Goal: Task Accomplishment & Management: Use online tool/utility

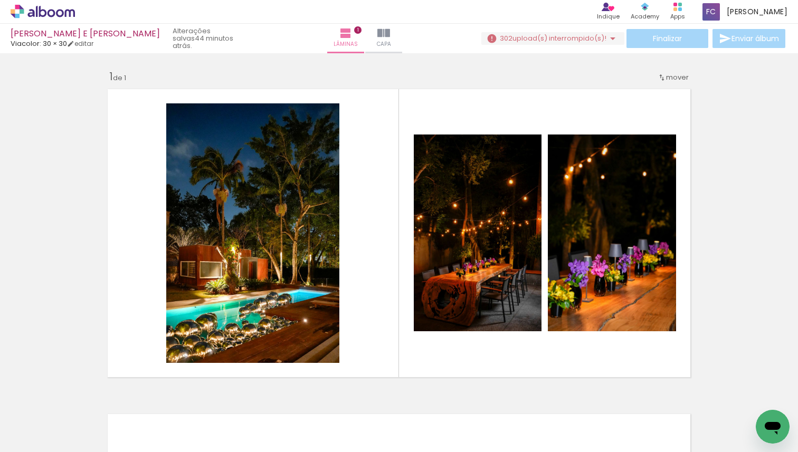
scroll to position [13, 0]
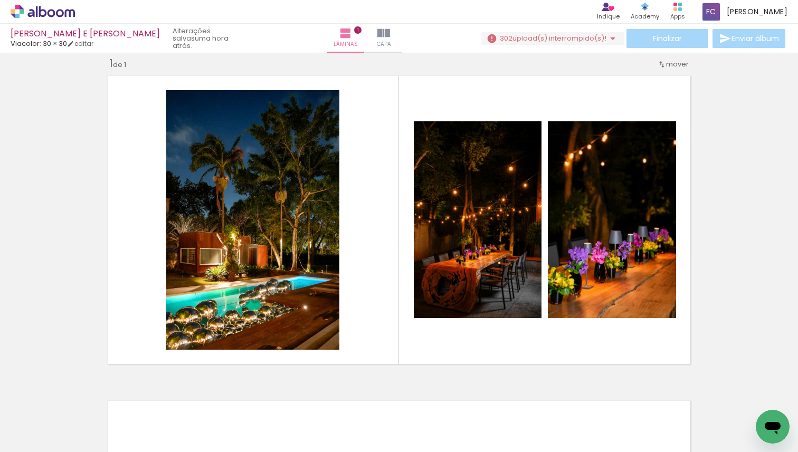
click at [360, 328] on quentale-layouter at bounding box center [398, 220] width 593 height 299
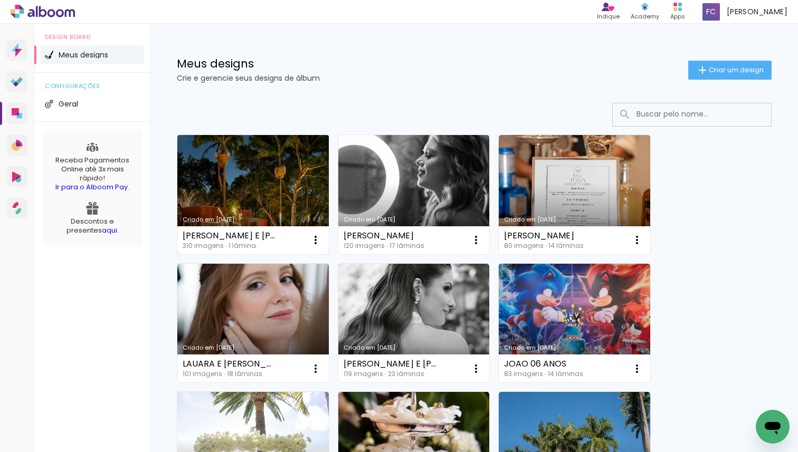
click at [281, 165] on link "Criado em [DATE]" at bounding box center [253, 194] width 152 height 119
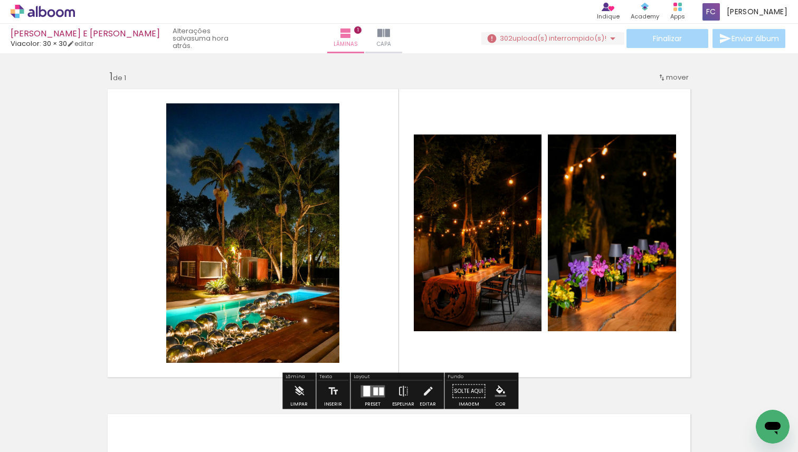
click at [721, 203] on div "Inserir lâmina 1 de 1" at bounding box center [399, 382] width 798 height 651
click at [396, 366] on quentale-layouter at bounding box center [398, 233] width 593 height 299
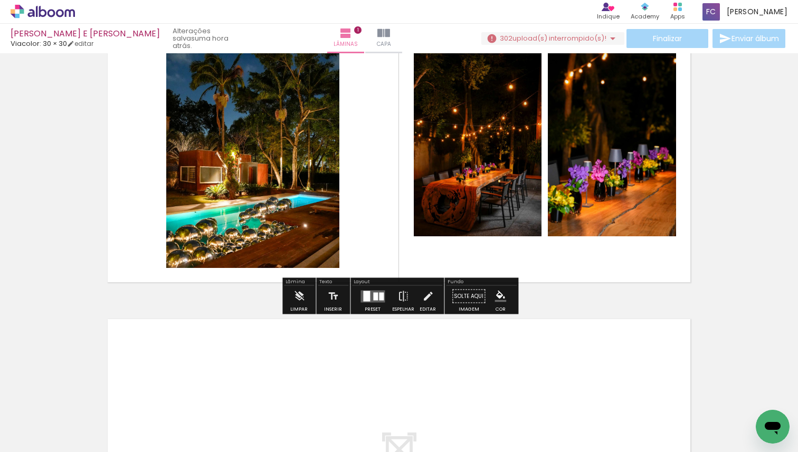
scroll to position [79, 0]
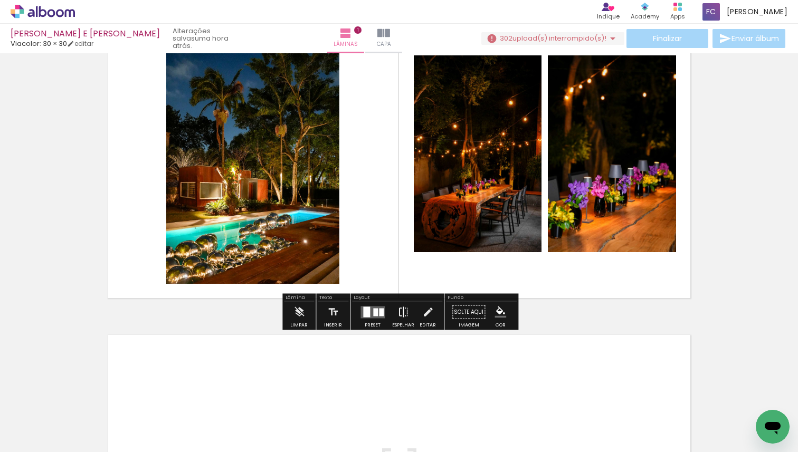
click at [401, 312] on iron-icon at bounding box center [404, 312] width 12 height 21
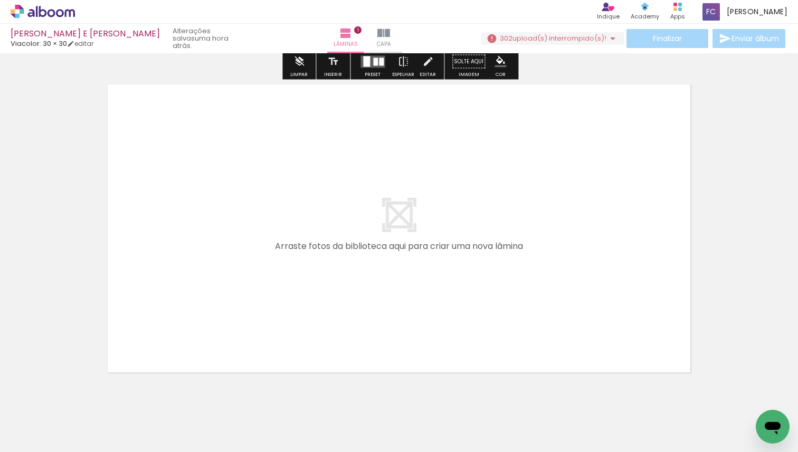
scroll to position [358, 0]
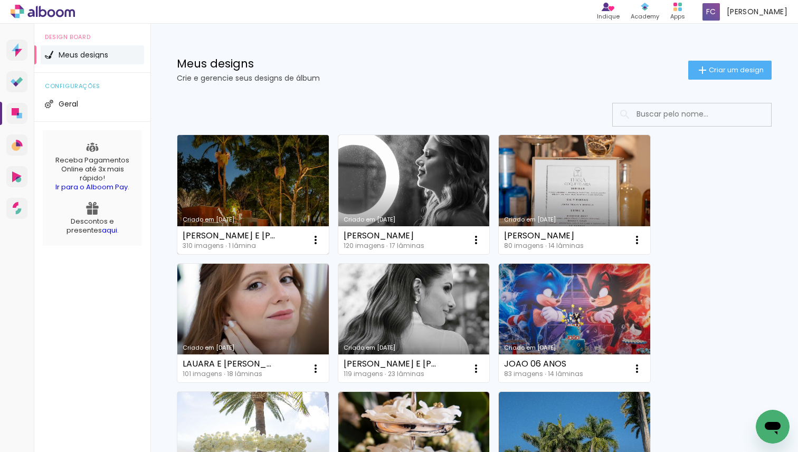
click at [285, 161] on link "Criado em [DATE]" at bounding box center [253, 194] width 152 height 119
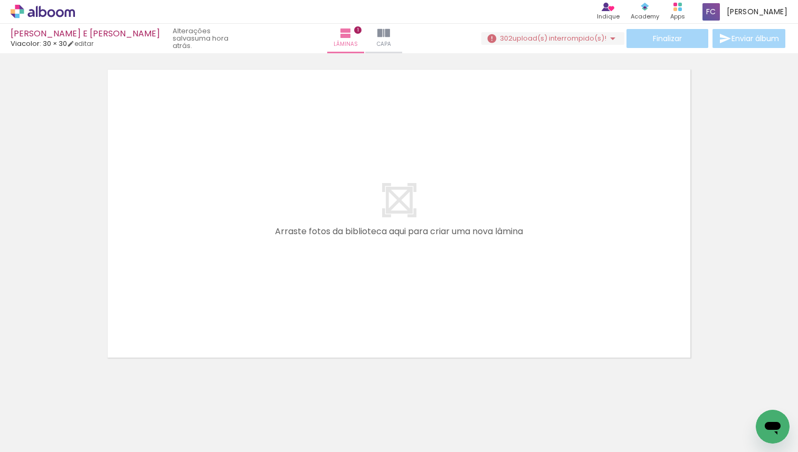
scroll to position [0, 272]
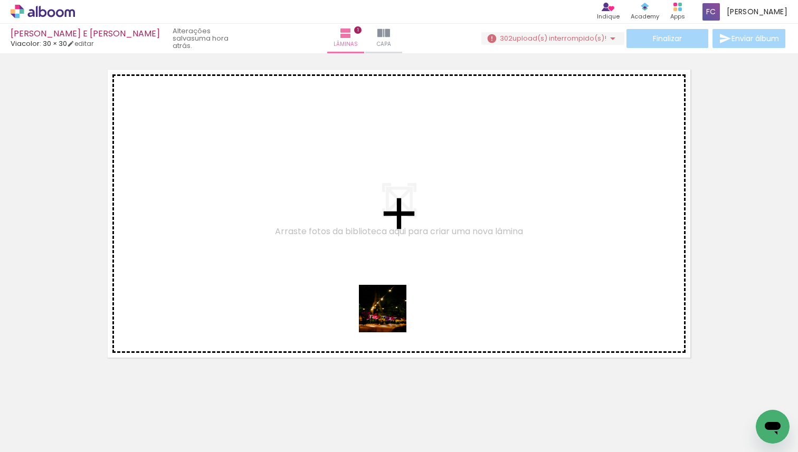
drag, startPoint x: 376, startPoint y: 423, endPoint x: 404, endPoint y: 280, distance: 145.3
click at [404, 280] on quentale-workspace at bounding box center [399, 226] width 798 height 452
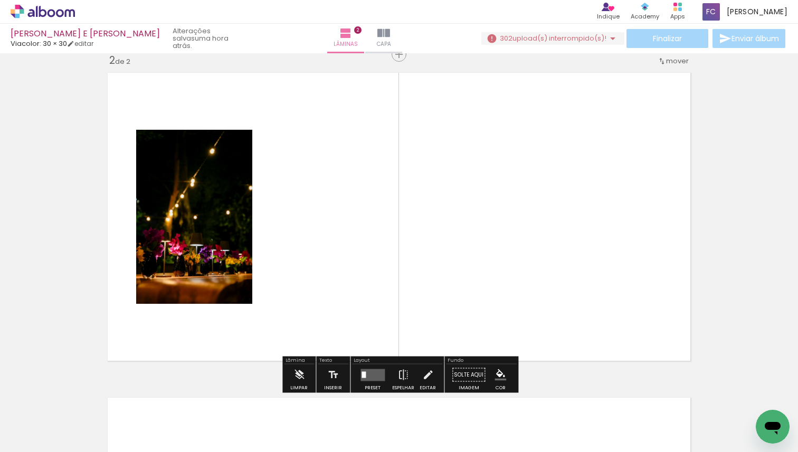
scroll to position [338, 0]
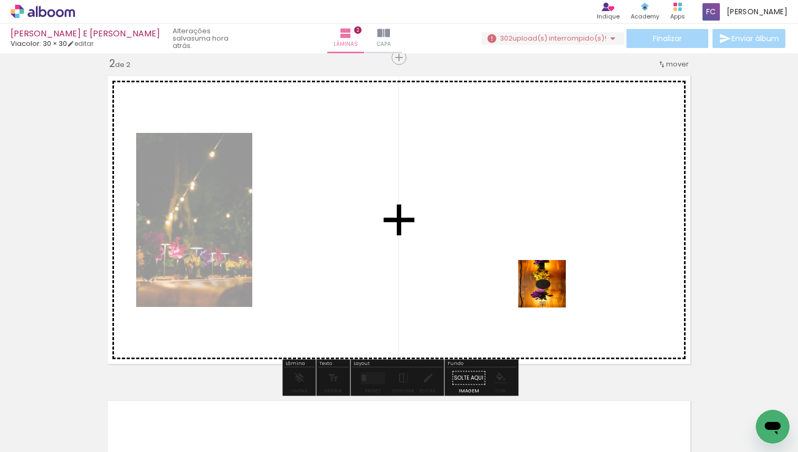
drag, startPoint x: 599, startPoint y: 424, endPoint x: 547, endPoint y: 287, distance: 146.2
click at [547, 287] on quentale-workspace at bounding box center [399, 226] width 798 height 452
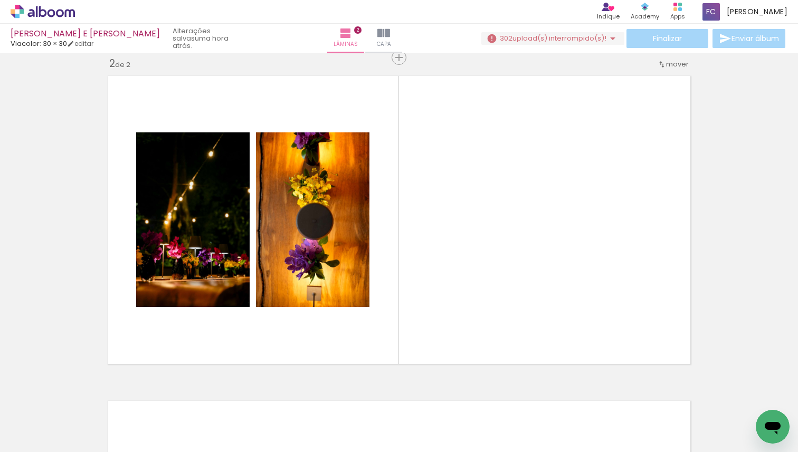
scroll to position [0, 501]
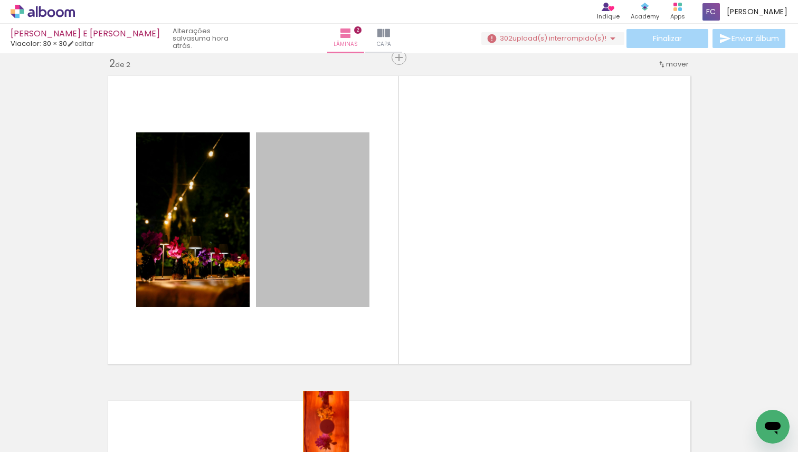
drag, startPoint x: 329, startPoint y: 262, endPoint x: 326, endPoint y: 426, distance: 164.2
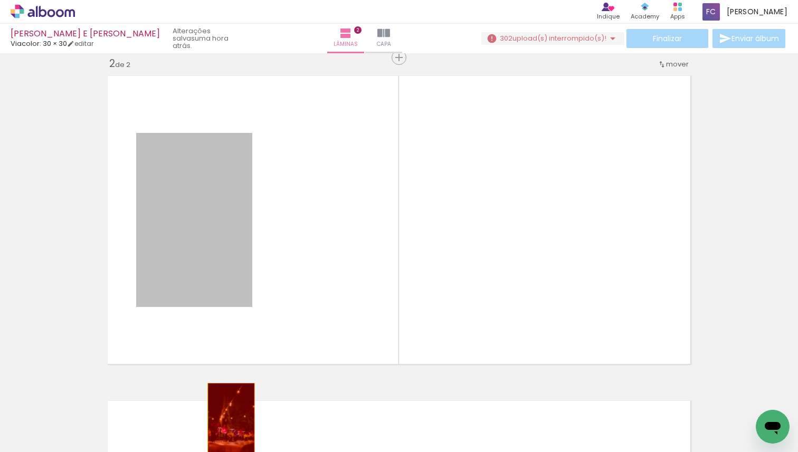
drag, startPoint x: 229, startPoint y: 221, endPoint x: 232, endPoint y: 420, distance: 198.5
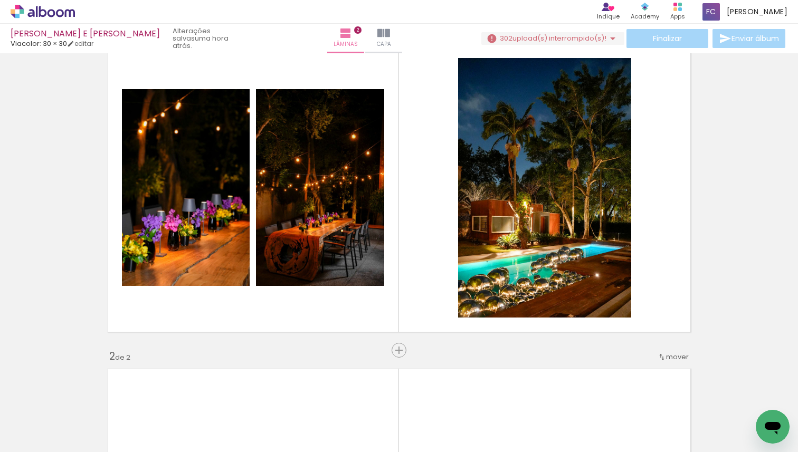
scroll to position [0, 0]
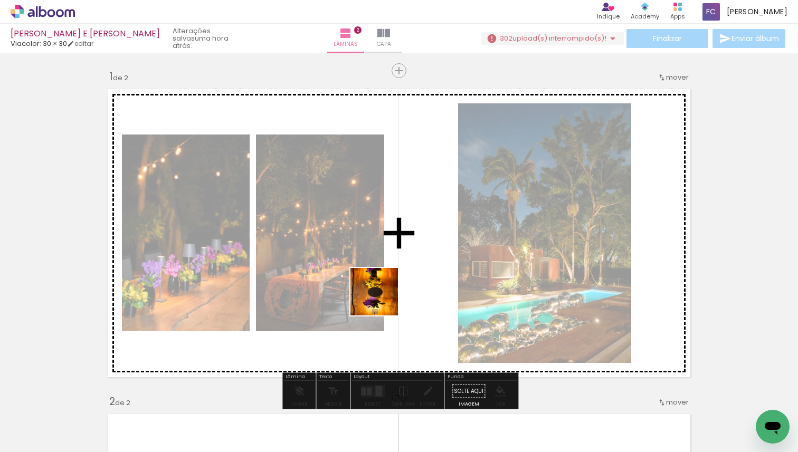
drag, startPoint x: 375, startPoint y: 429, endPoint x: 385, endPoint y: 275, distance: 155.0
click at [385, 275] on quentale-workspace at bounding box center [399, 226] width 798 height 452
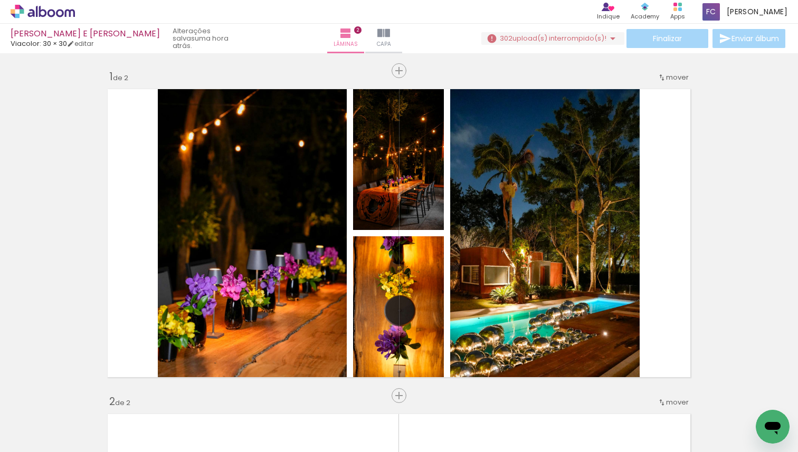
scroll to position [0, 41]
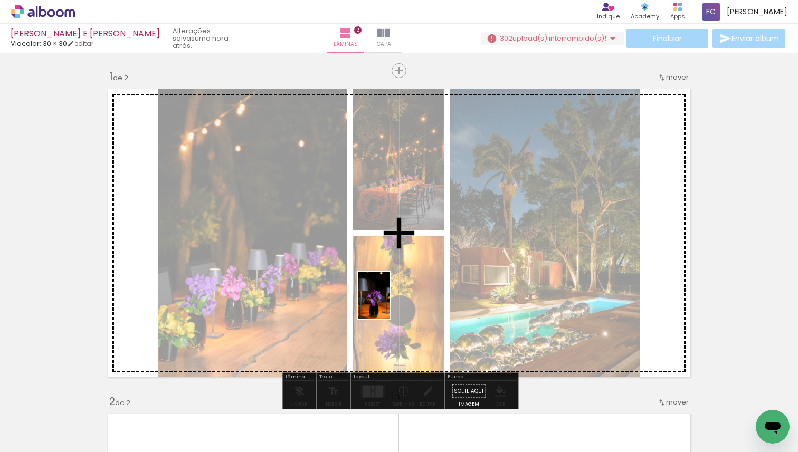
drag, startPoint x: 371, startPoint y: 430, endPoint x: 390, endPoint y: 303, distance: 128.1
click at [390, 303] on quentale-workspace at bounding box center [399, 226] width 798 height 452
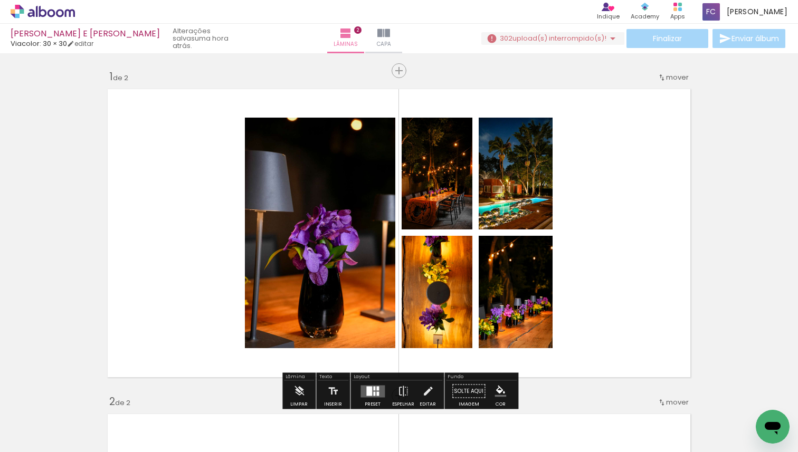
scroll to position [29, 0]
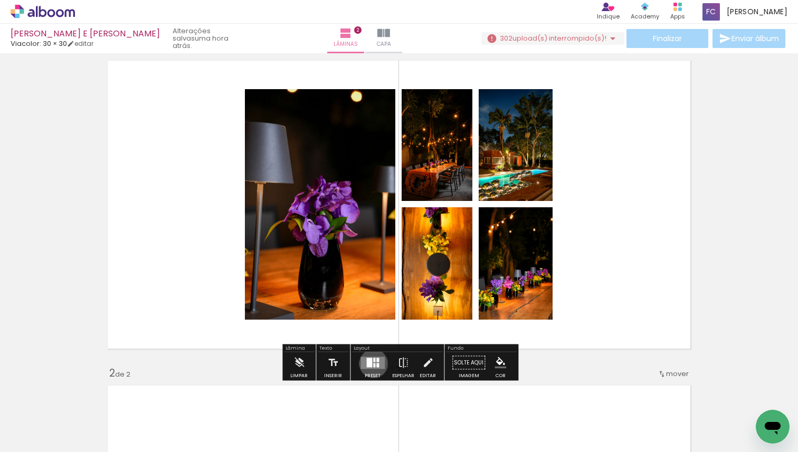
click at [373, 364] on div at bounding box center [374, 365] width 2 height 4
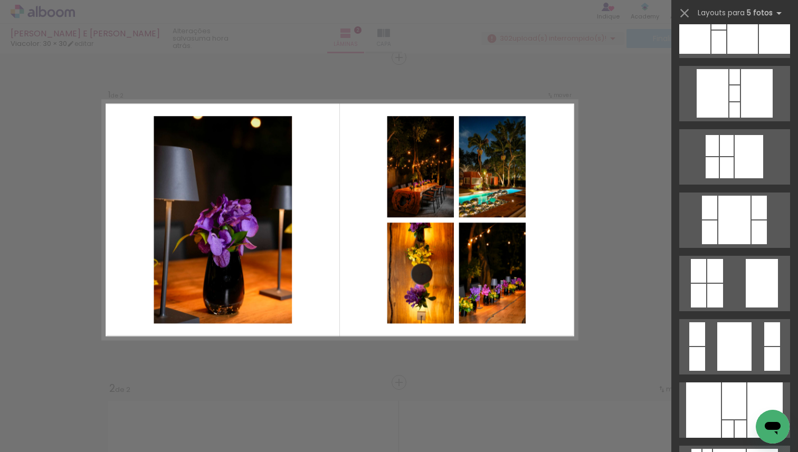
scroll to position [537, 0]
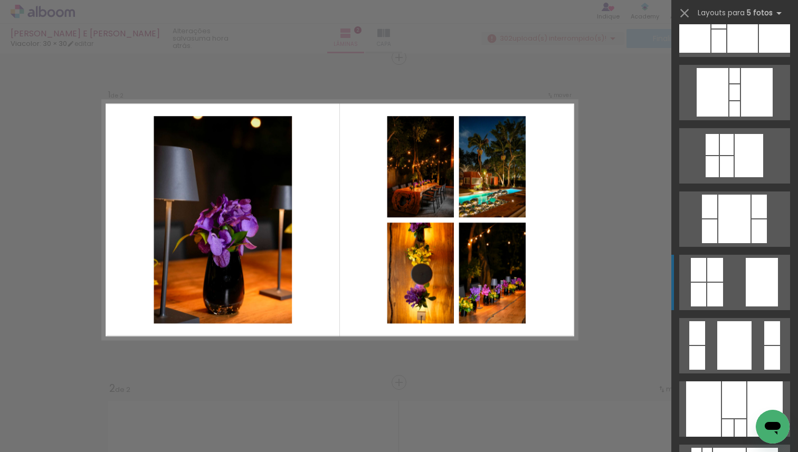
click at [759, 273] on div at bounding box center [762, 282] width 32 height 49
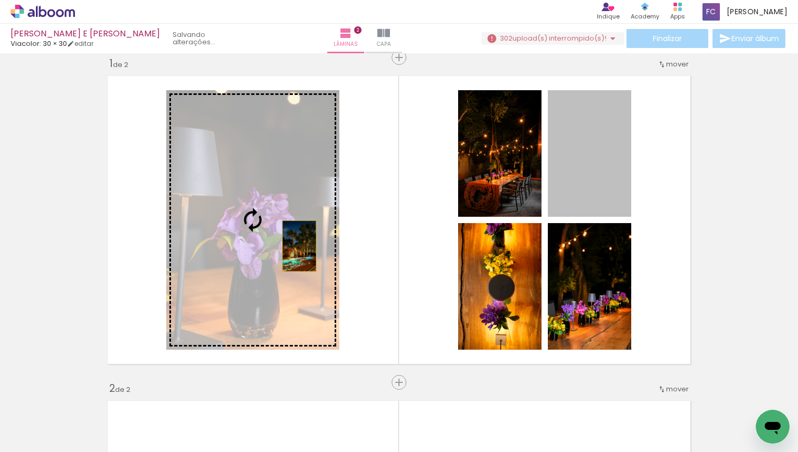
drag, startPoint x: 579, startPoint y: 188, endPoint x: 299, endPoint y: 246, distance: 285.2
click at [0, 0] on slot at bounding box center [0, 0] width 0 height 0
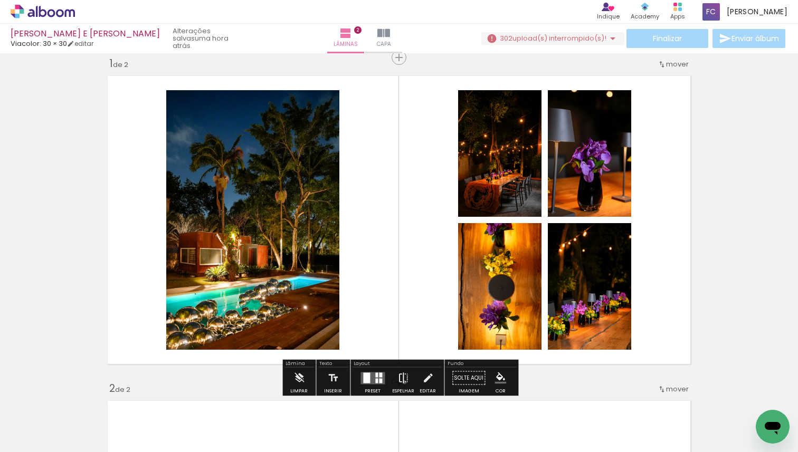
click at [402, 382] on iron-icon at bounding box center [404, 378] width 12 height 21
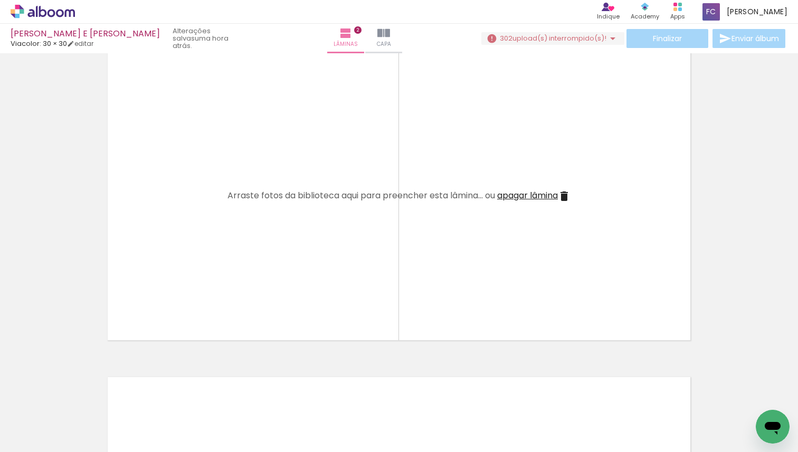
scroll to position [0, 755]
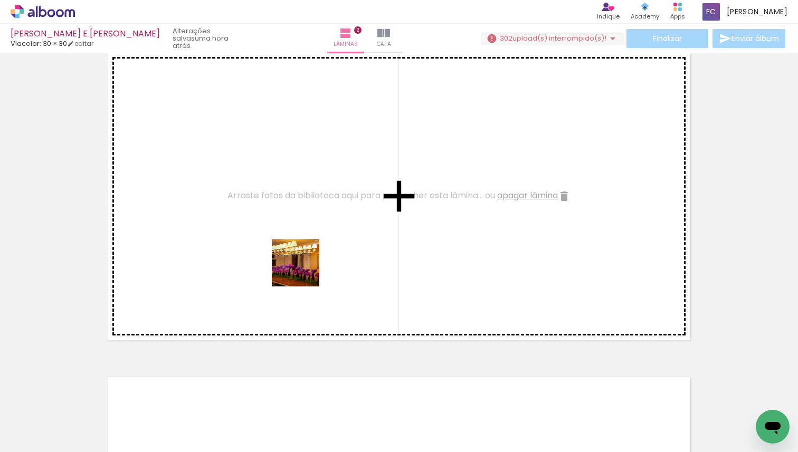
drag, startPoint x: 304, startPoint y: 435, endPoint x: 304, endPoint y: 252, distance: 182.7
click at [304, 252] on quentale-workspace at bounding box center [399, 226] width 798 height 452
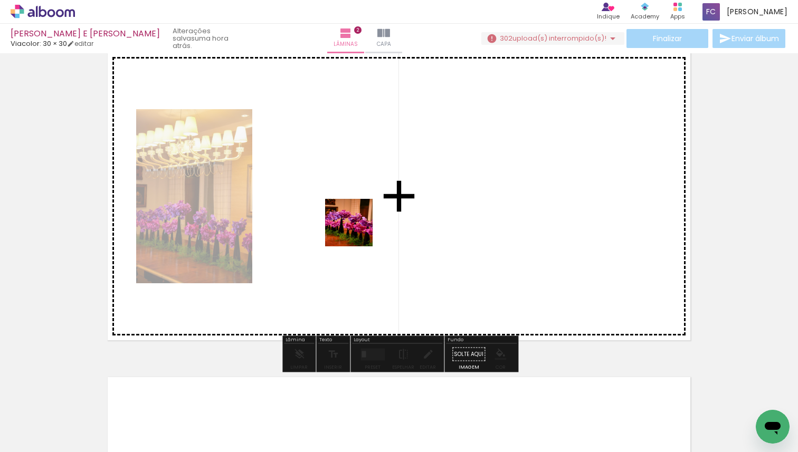
drag, startPoint x: 357, startPoint y: 375, endPoint x: 357, endPoint y: 207, distance: 168.4
click at [357, 207] on quentale-workspace at bounding box center [399, 226] width 798 height 452
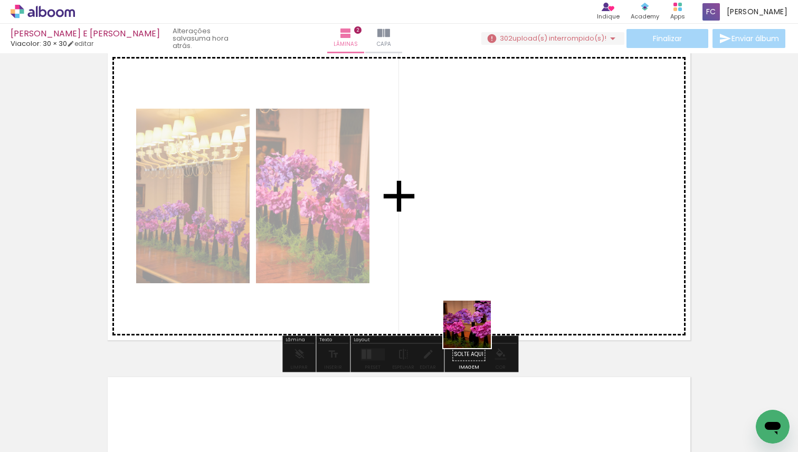
drag, startPoint x: 471, startPoint y: 429, endPoint x: 477, endPoint y: 277, distance: 152.2
click at [477, 277] on quentale-workspace at bounding box center [399, 226] width 798 height 452
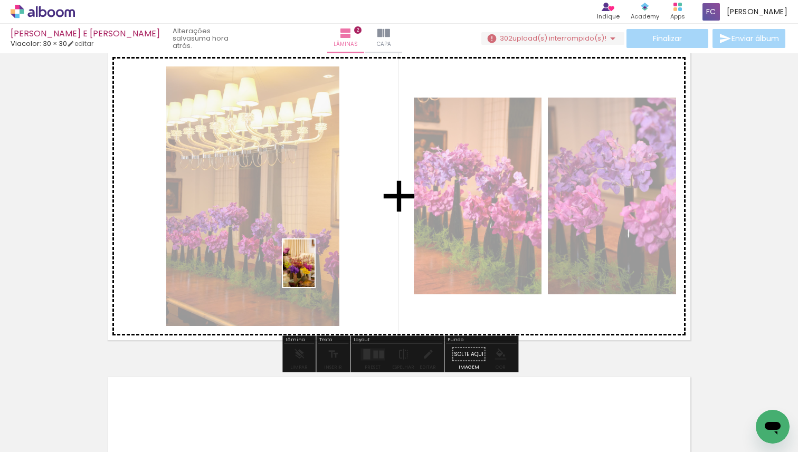
drag, startPoint x: 259, startPoint y: 432, endPoint x: 315, endPoint y: 271, distance: 170.5
click at [315, 271] on quentale-workspace at bounding box center [399, 226] width 798 height 452
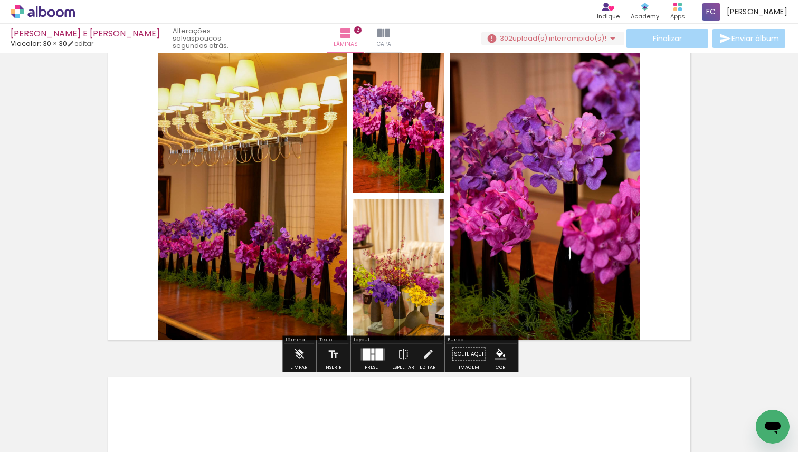
scroll to position [0, 892]
click at [375, 354] on div at bounding box center [378, 354] width 7 height 12
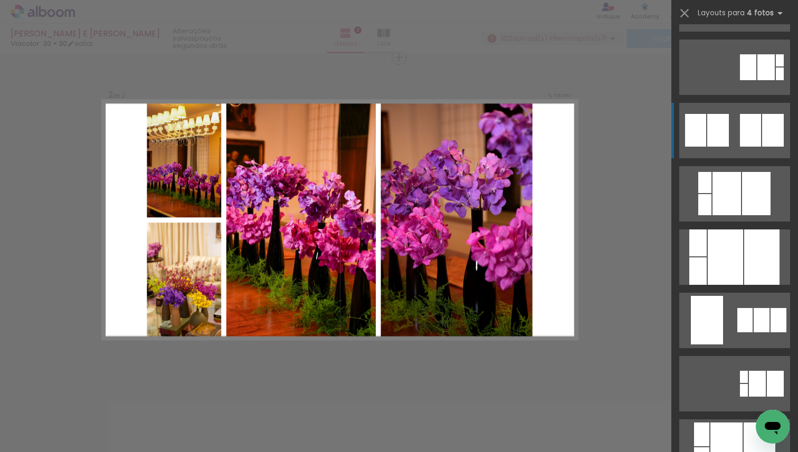
scroll to position [2212, 0]
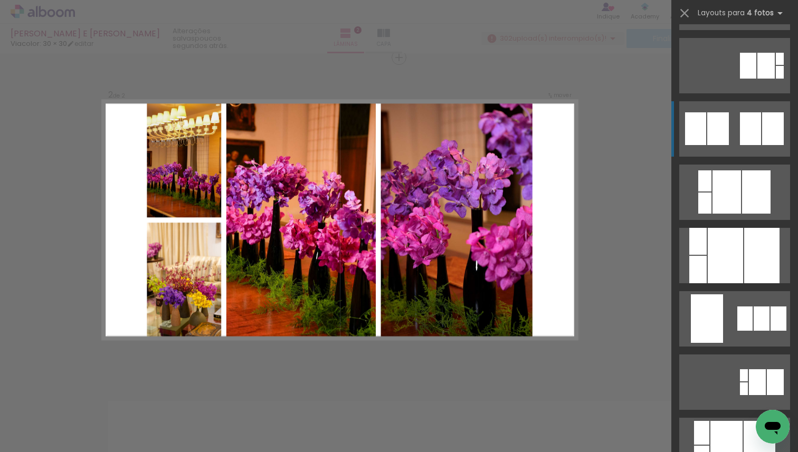
click at [763, 280] on div at bounding box center [761, 255] width 35 height 55
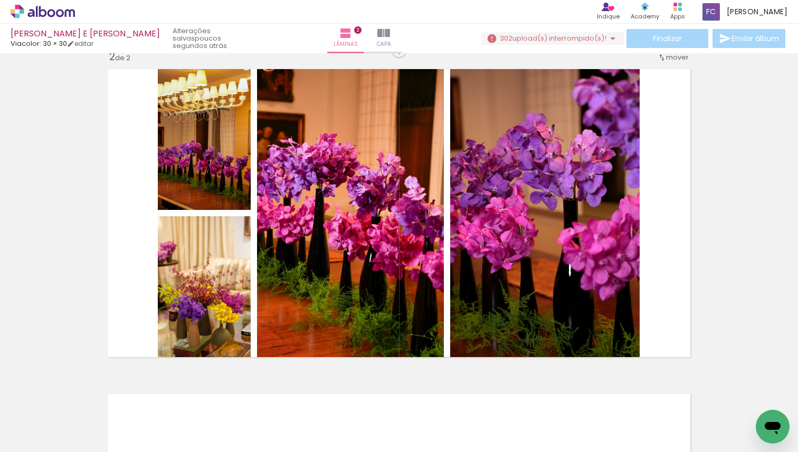
scroll to position [354, 0]
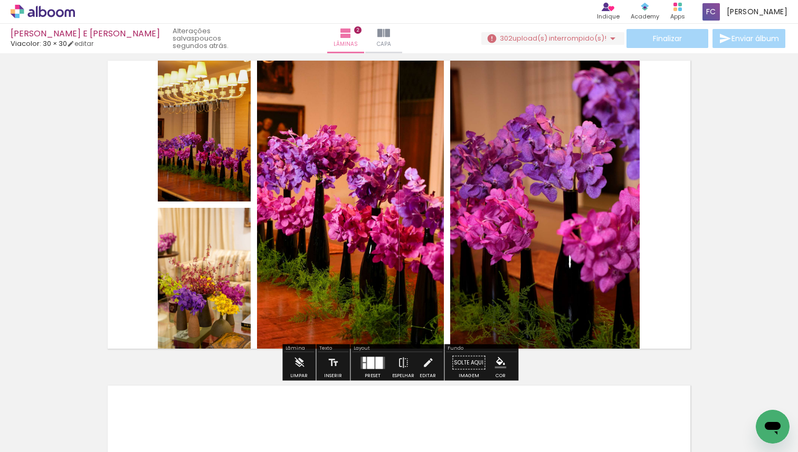
click at [376, 364] on div at bounding box center [378, 363] width 7 height 12
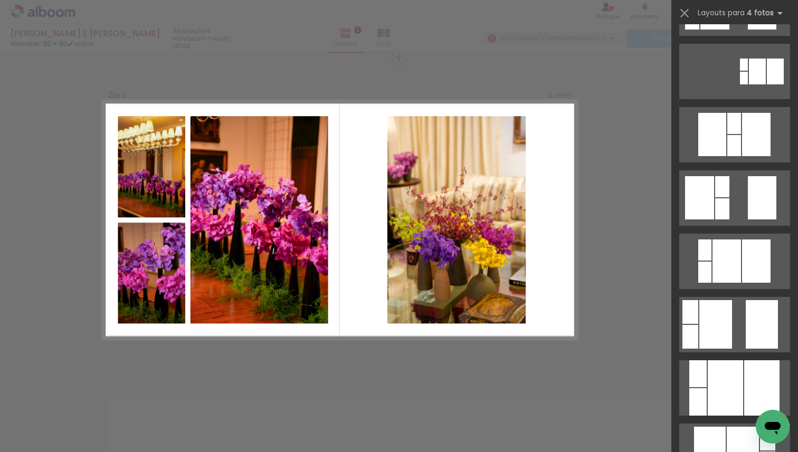
scroll to position [178, 0]
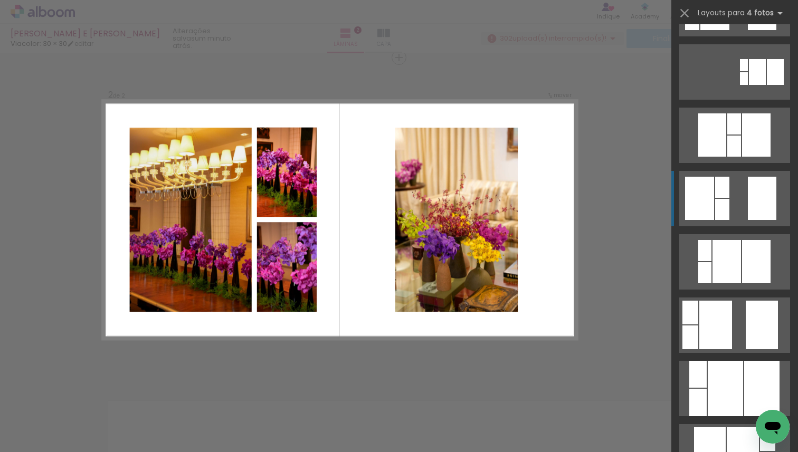
click at [747, 184] on quentale-layouter at bounding box center [735, 198] width 111 height 55
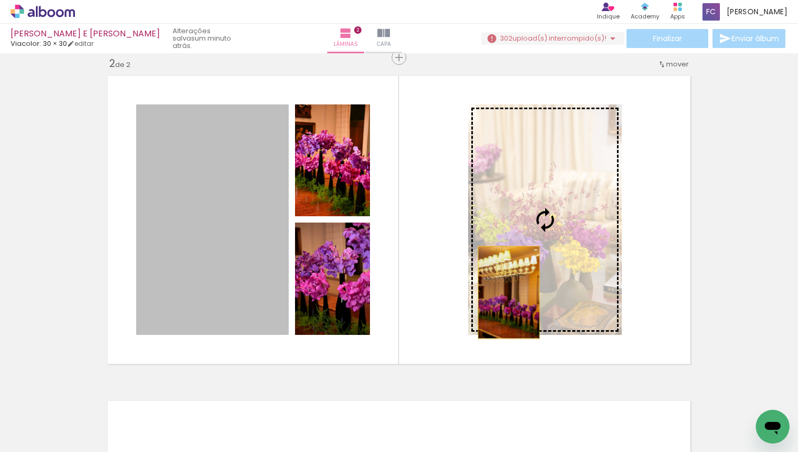
drag, startPoint x: 207, startPoint y: 291, endPoint x: 508, endPoint y: 293, distance: 300.4
click at [0, 0] on slot at bounding box center [0, 0] width 0 height 0
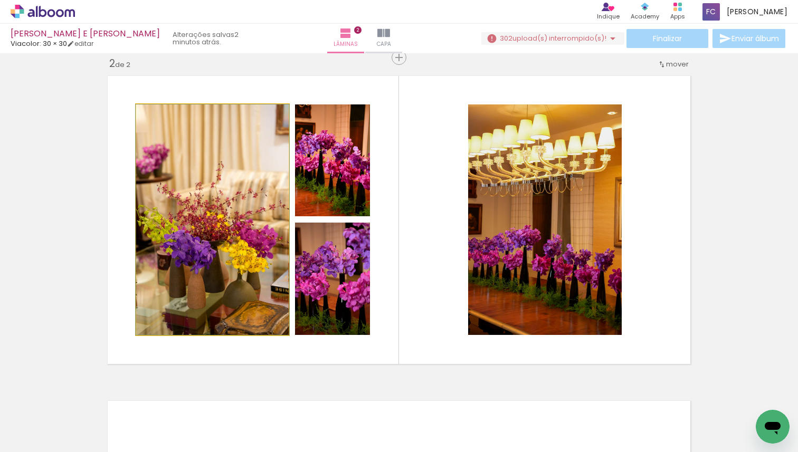
click at [223, 252] on quentale-photo at bounding box center [212, 220] width 153 height 231
drag, startPoint x: 223, startPoint y: 252, endPoint x: 223, endPoint y: 235, distance: 16.9
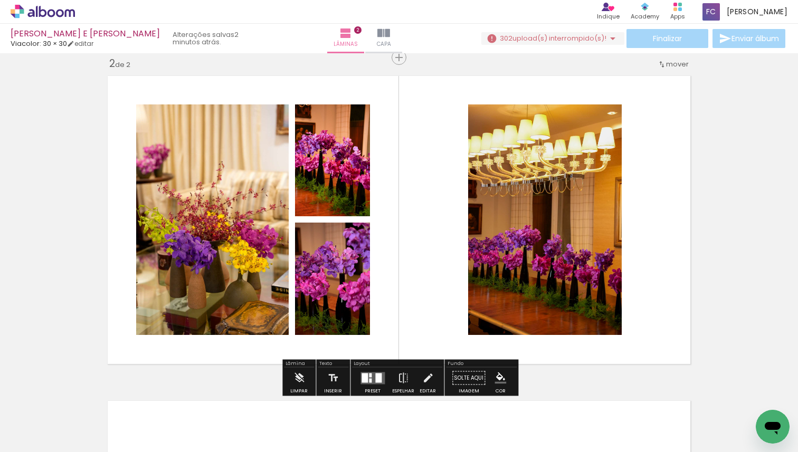
click at [223, 235] on quentale-photo at bounding box center [212, 220] width 153 height 231
click at [192, 200] on quentale-photo at bounding box center [212, 220] width 153 height 231
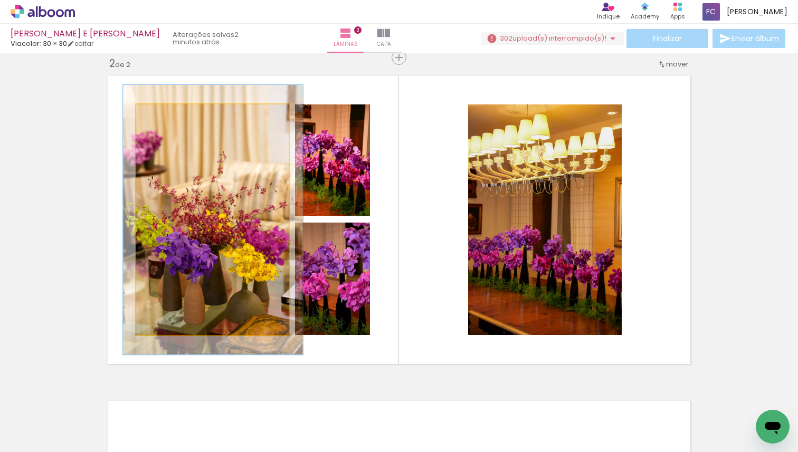
drag, startPoint x: 162, startPoint y: 119, endPoint x: 168, endPoint y: 121, distance: 6.7
type paper-slider "117"
click at [168, 121] on div at bounding box center [167, 115] width 17 height 17
click at [197, 196] on quentale-photo at bounding box center [212, 220] width 153 height 231
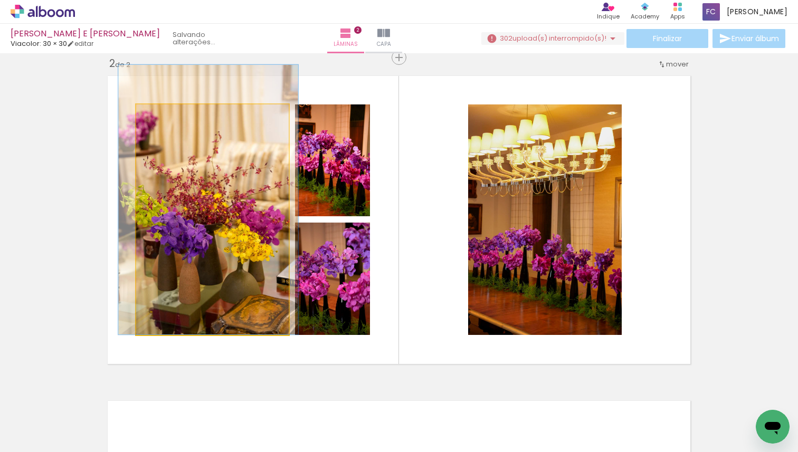
drag, startPoint x: 197, startPoint y: 196, endPoint x: 193, endPoint y: 174, distance: 22.7
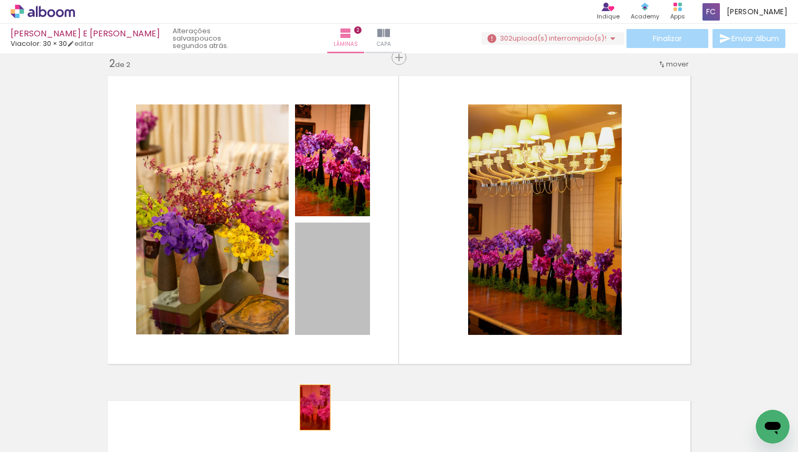
drag, startPoint x: 333, startPoint y: 281, endPoint x: 315, endPoint y: 408, distance: 127.9
click at [315, 408] on quentale-workspace at bounding box center [399, 226] width 798 height 452
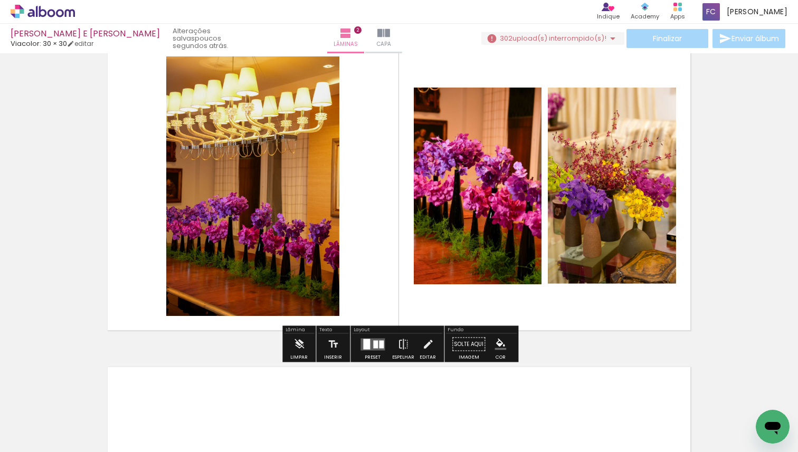
scroll to position [368, 0]
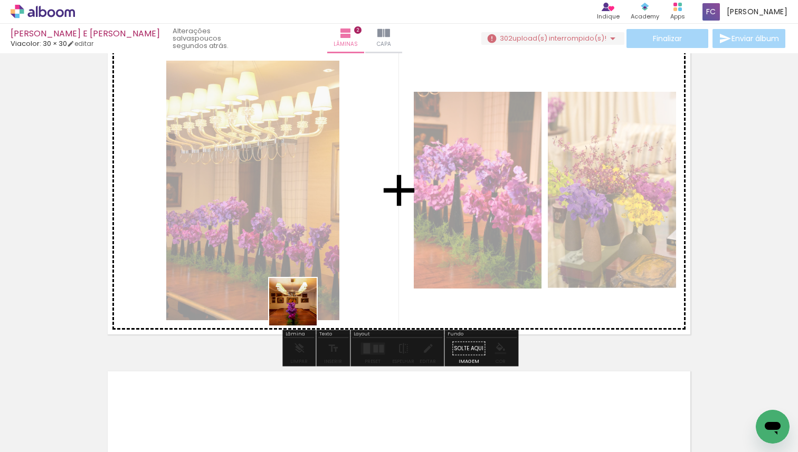
drag, startPoint x: 289, startPoint y: 429, endPoint x: 306, endPoint y: 297, distance: 133.7
click at [306, 297] on quentale-workspace at bounding box center [399, 226] width 798 height 452
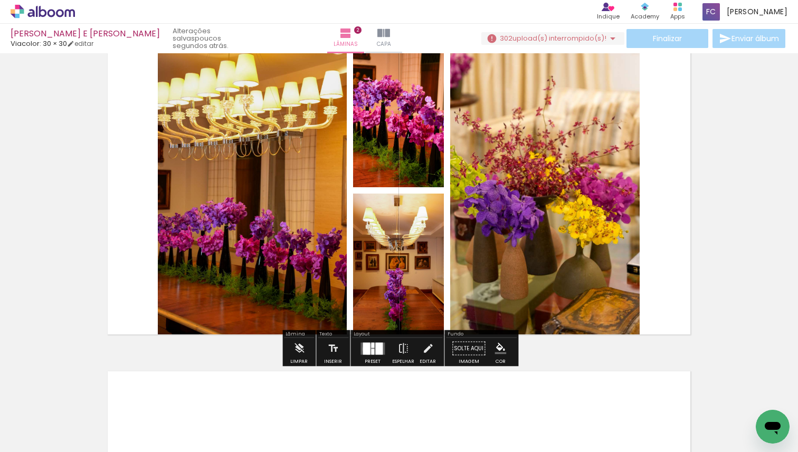
click at [366, 349] on div at bounding box center [366, 349] width 7 height 12
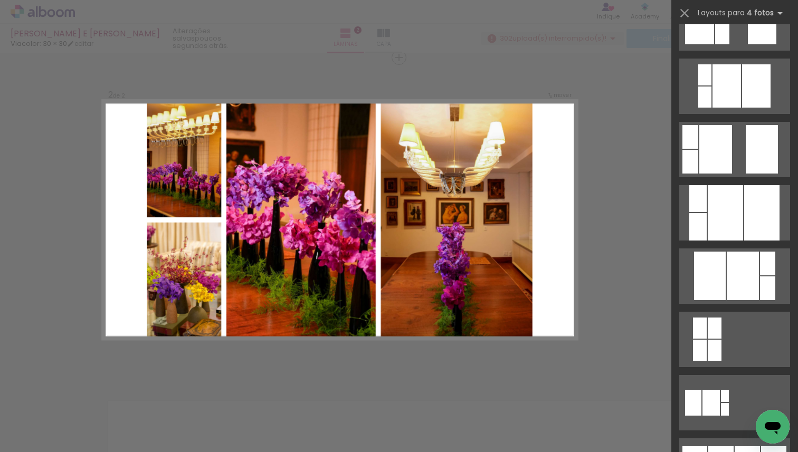
scroll to position [355, 0]
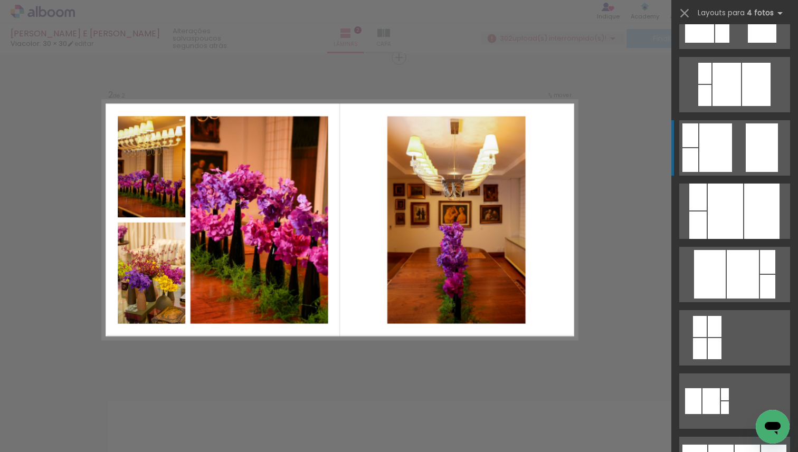
click at [739, 138] on quentale-layouter at bounding box center [735, 147] width 111 height 55
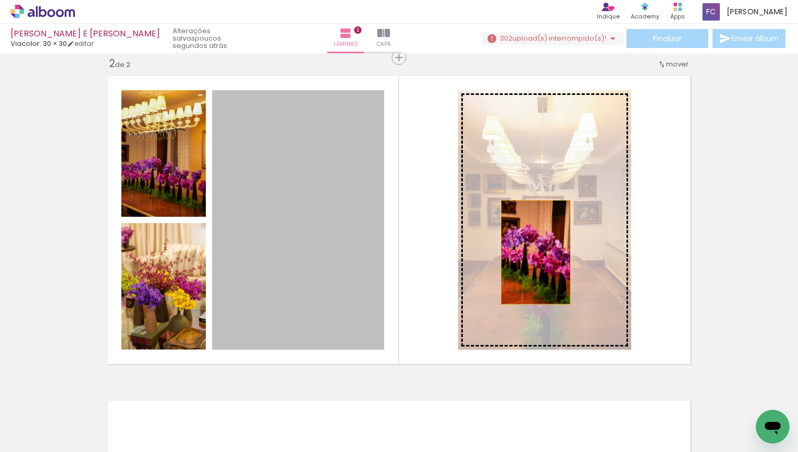
drag, startPoint x: 332, startPoint y: 253, endPoint x: 536, endPoint y: 252, distance: 203.8
click at [0, 0] on slot at bounding box center [0, 0] width 0 height 0
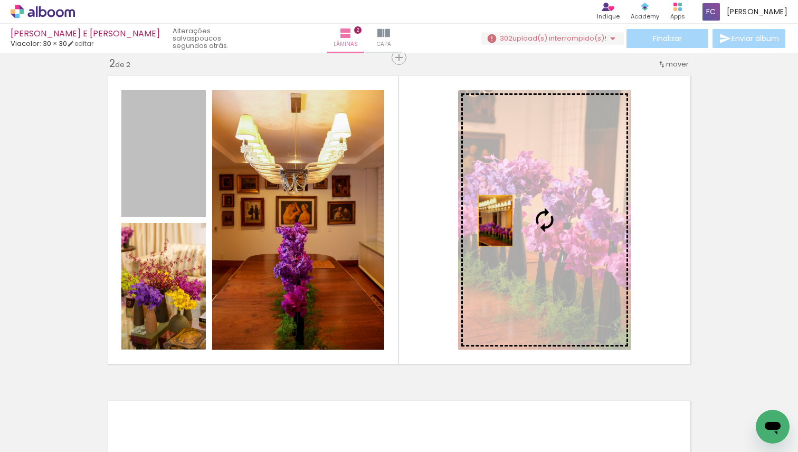
drag, startPoint x: 163, startPoint y: 195, endPoint x: 493, endPoint y: 221, distance: 331.5
click at [0, 0] on slot at bounding box center [0, 0] width 0 height 0
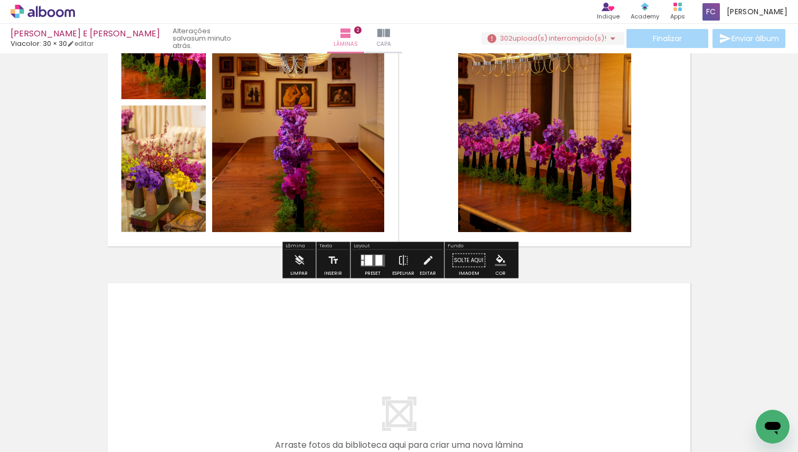
scroll to position [474, 0]
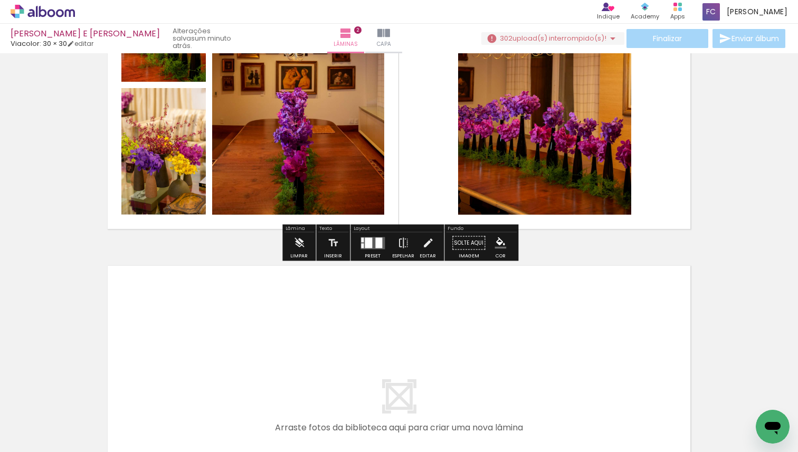
click at [370, 248] on quentale-layouter at bounding box center [373, 243] width 24 height 12
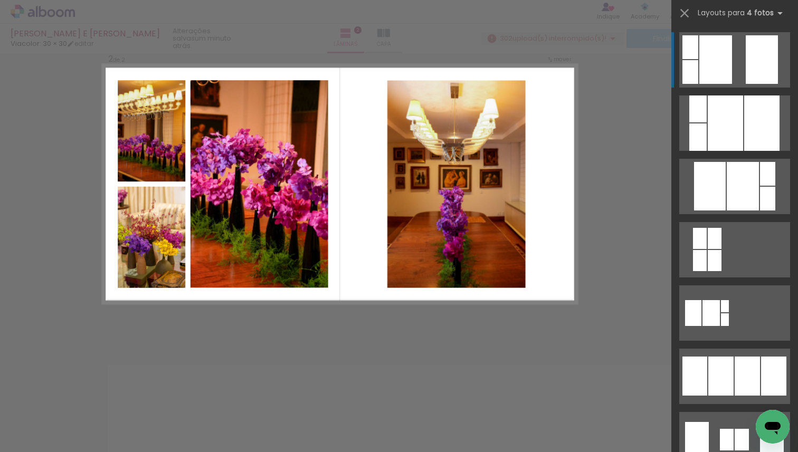
scroll to position [338, 0]
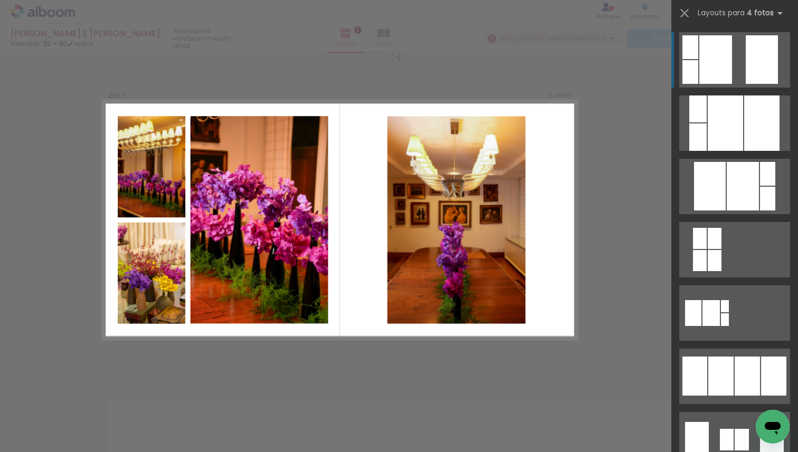
click at [626, 225] on div "Confirmar Cancelar" at bounding box center [399, 215] width 798 height 1001
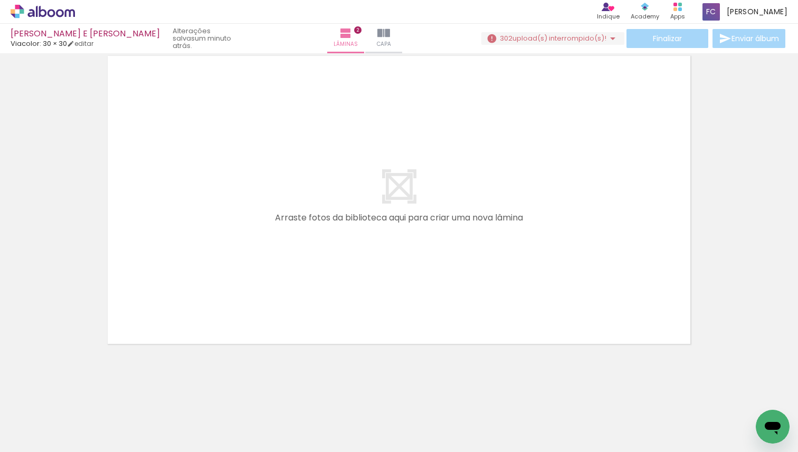
scroll to position [0, 1184]
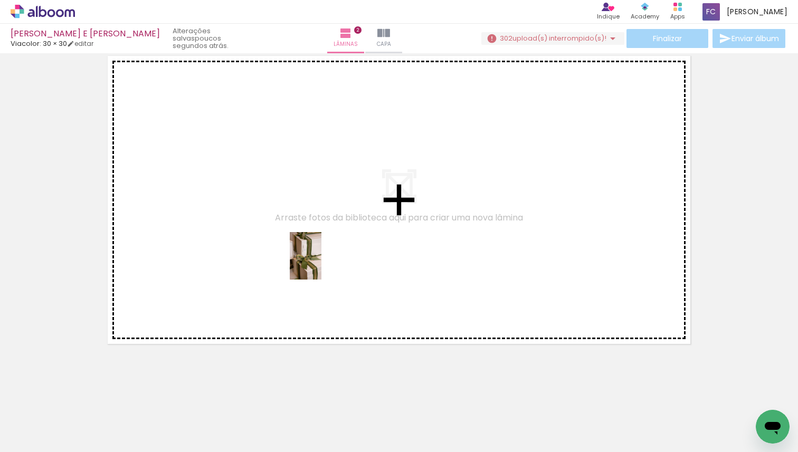
drag, startPoint x: 219, startPoint y: 426, endPoint x: 322, endPoint y: 264, distance: 192.0
click at [322, 264] on quentale-workspace at bounding box center [399, 226] width 798 height 452
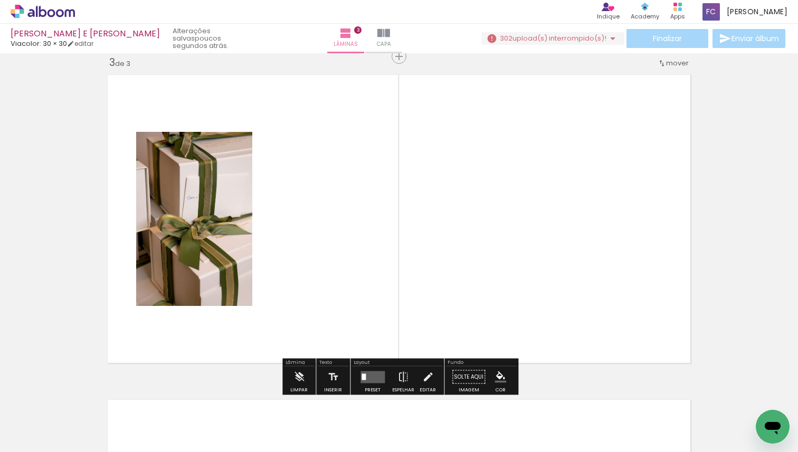
scroll to position [664, 0]
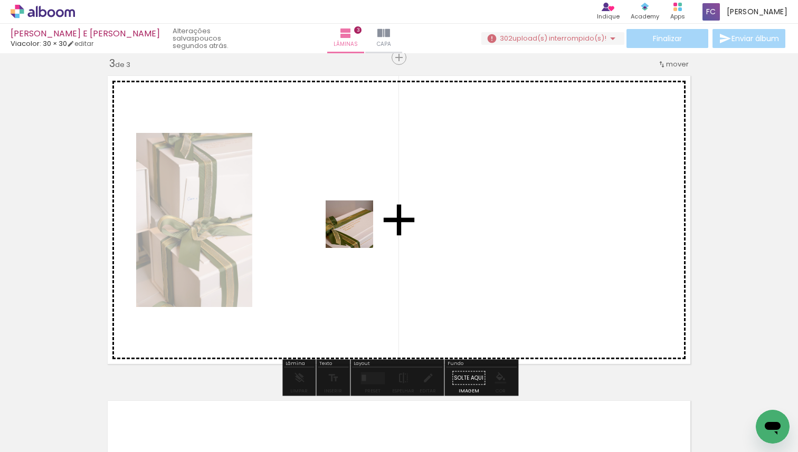
drag, startPoint x: 291, startPoint y: 420, endPoint x: 365, endPoint y: 220, distance: 212.6
click at [365, 220] on quentale-workspace at bounding box center [399, 226] width 798 height 452
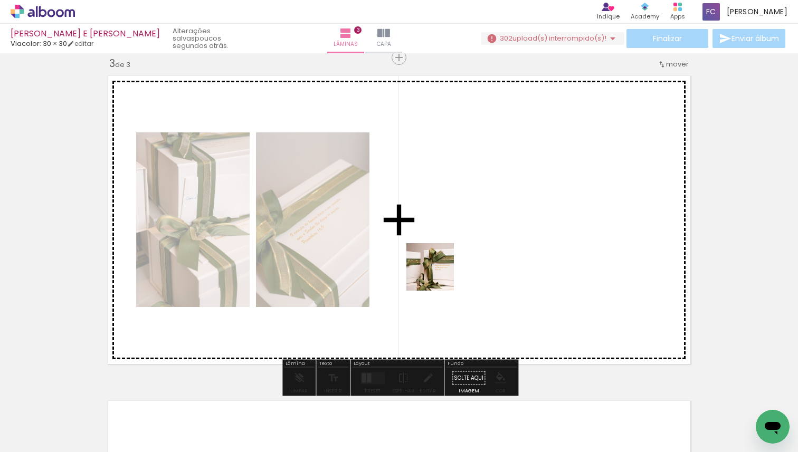
drag, startPoint x: 393, startPoint y: 404, endPoint x: 442, endPoint y: 268, distance: 144.8
click at [442, 268] on quentale-workspace at bounding box center [399, 226] width 798 height 452
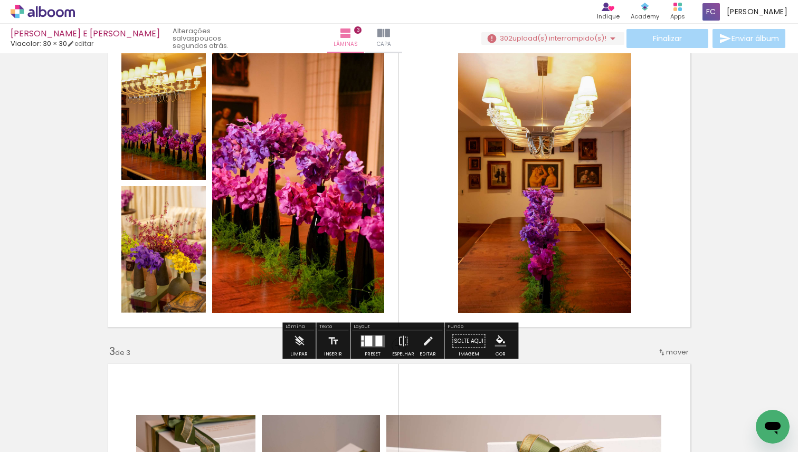
scroll to position [379, 0]
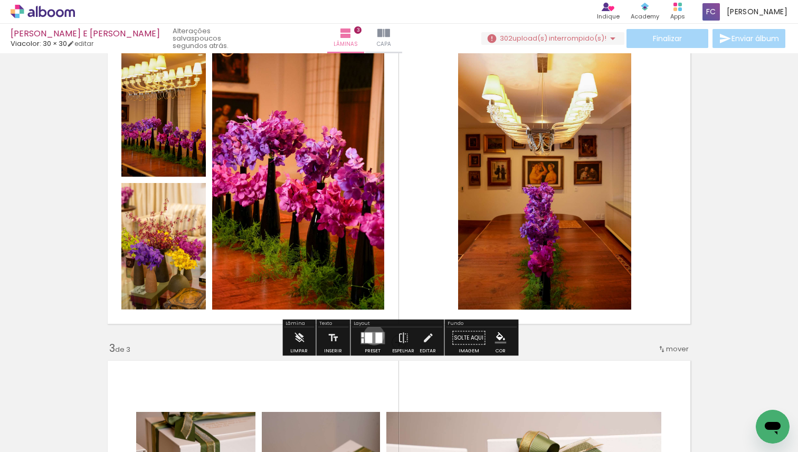
click at [372, 335] on quentale-layouter at bounding box center [373, 338] width 24 height 12
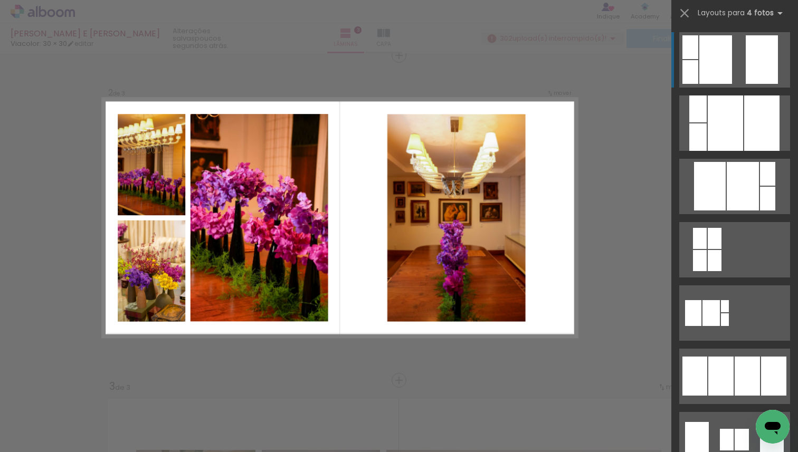
scroll to position [338, 0]
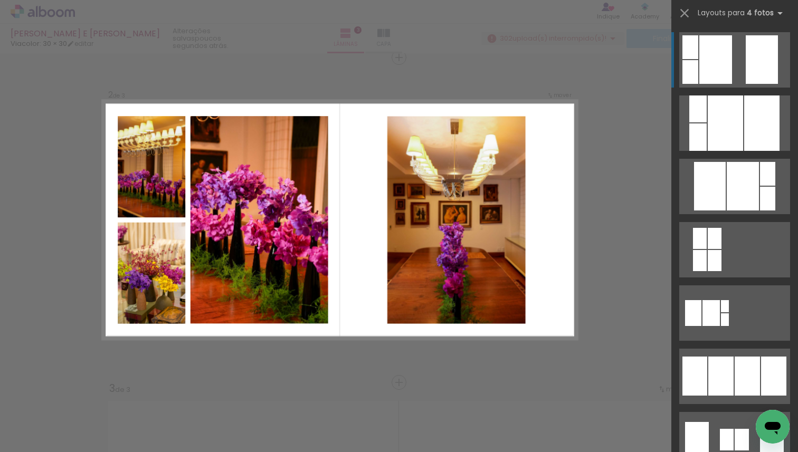
click at [515, 153] on quentale-photo at bounding box center [457, 220] width 138 height 208
click at [600, 161] on div "Confirmar Cancelar" at bounding box center [399, 378] width 798 height 1326
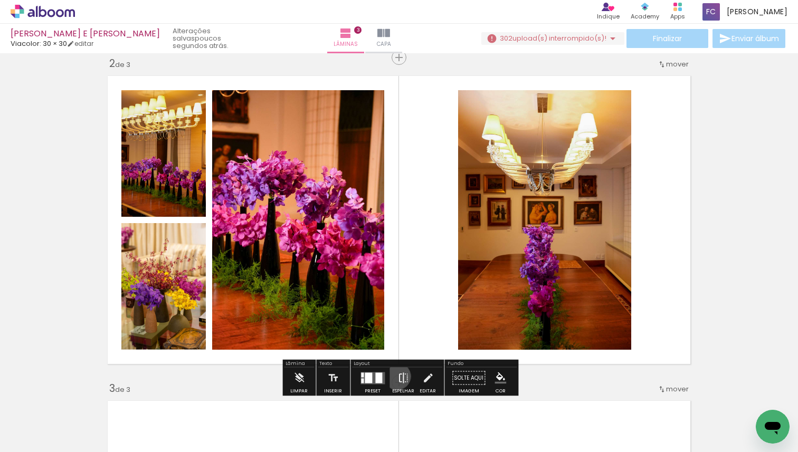
click at [398, 376] on iron-icon at bounding box center [404, 378] width 12 height 21
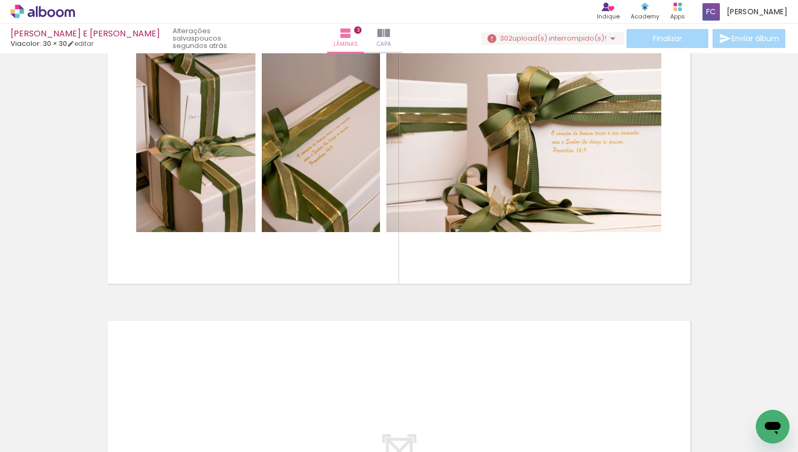
scroll to position [744, 0]
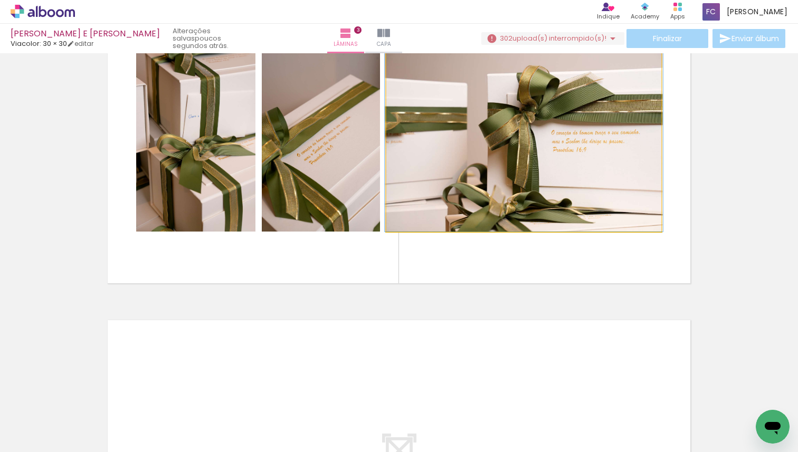
click at [516, 217] on quentale-photo at bounding box center [523, 138] width 275 height 185
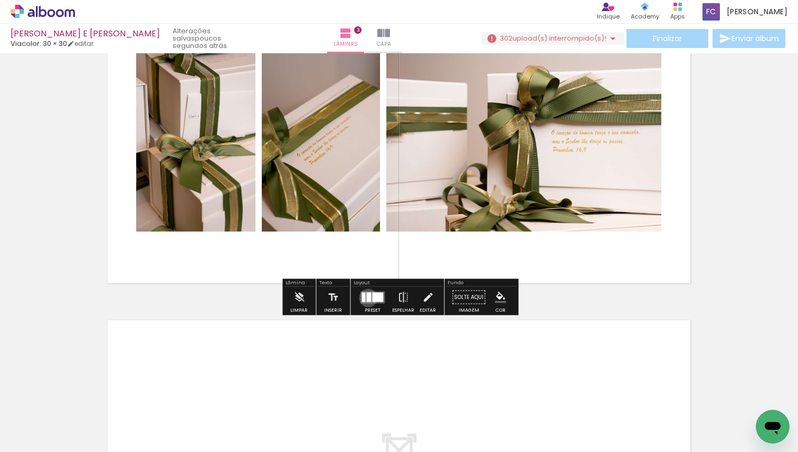
click at [366, 298] on div at bounding box center [368, 297] width 5 height 10
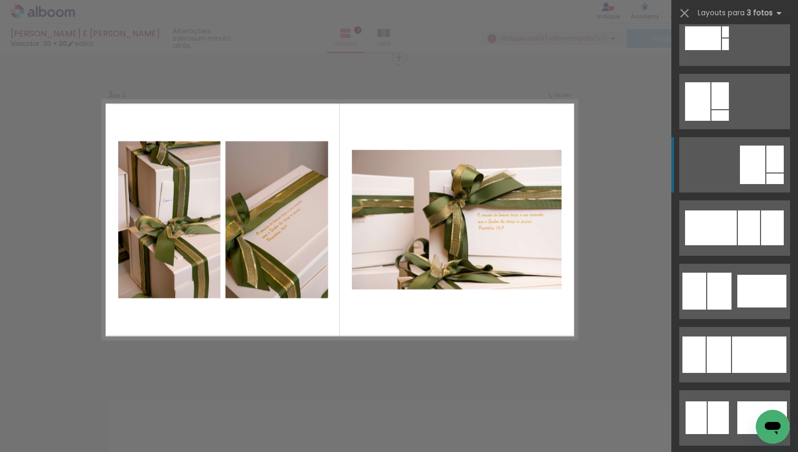
scroll to position [593, 0]
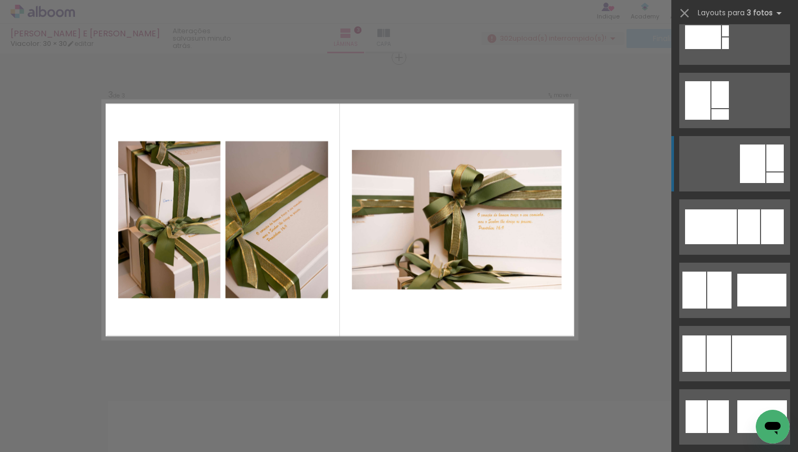
click at [756, 281] on div at bounding box center [762, 290] width 49 height 33
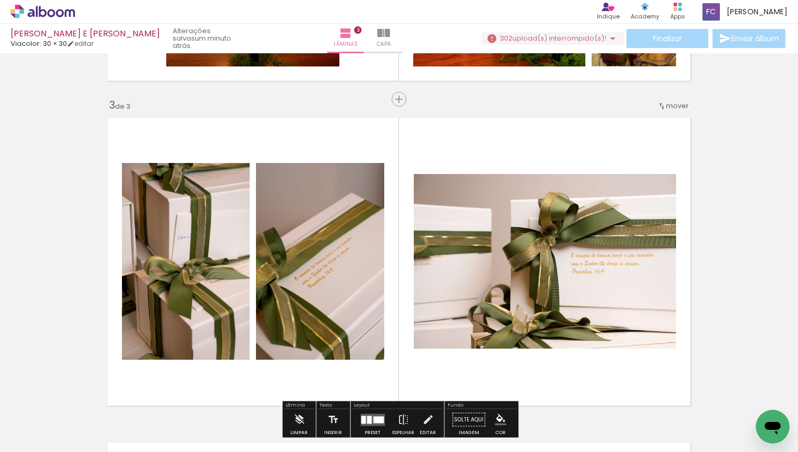
scroll to position [617, 0]
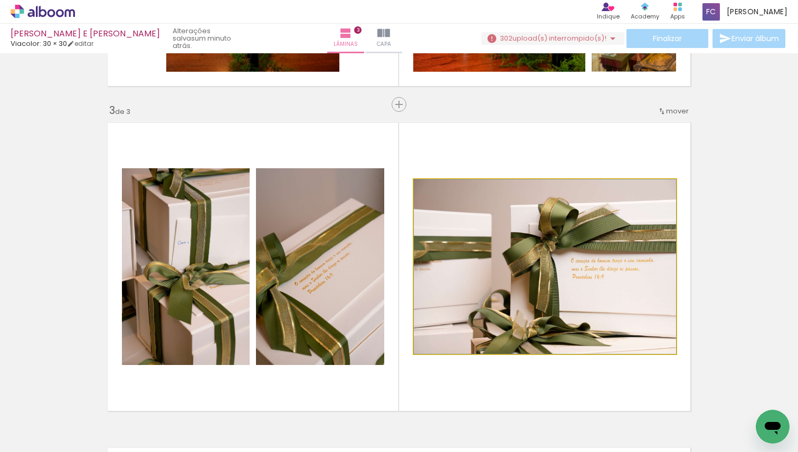
click at [631, 277] on quentale-photo at bounding box center [545, 267] width 262 height 175
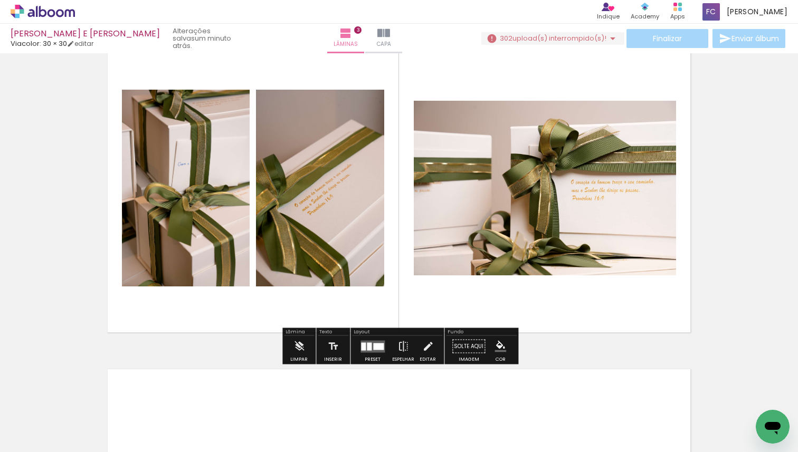
scroll to position [699, 0]
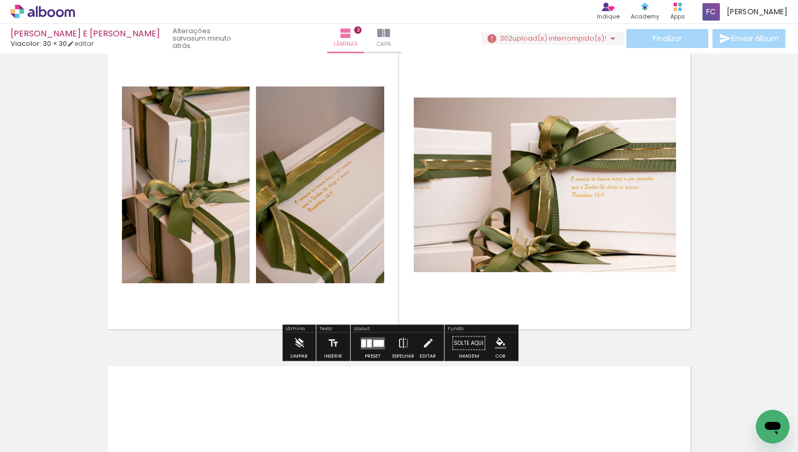
click at [365, 348] on quentale-layouter at bounding box center [373, 343] width 24 height 12
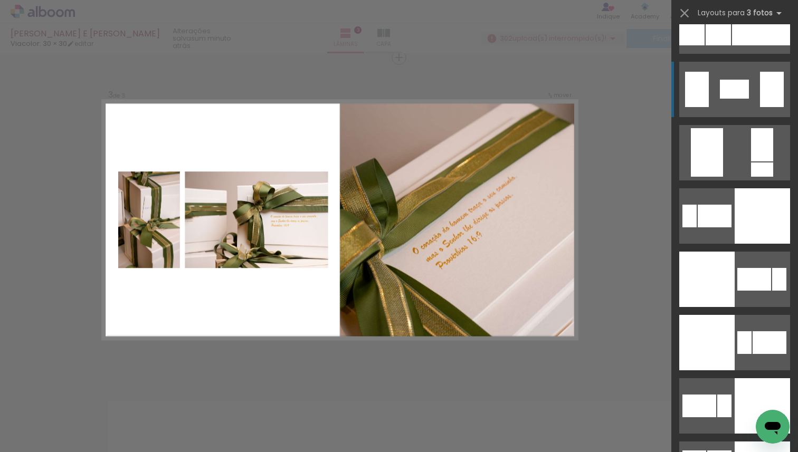
scroll to position [2188, 0]
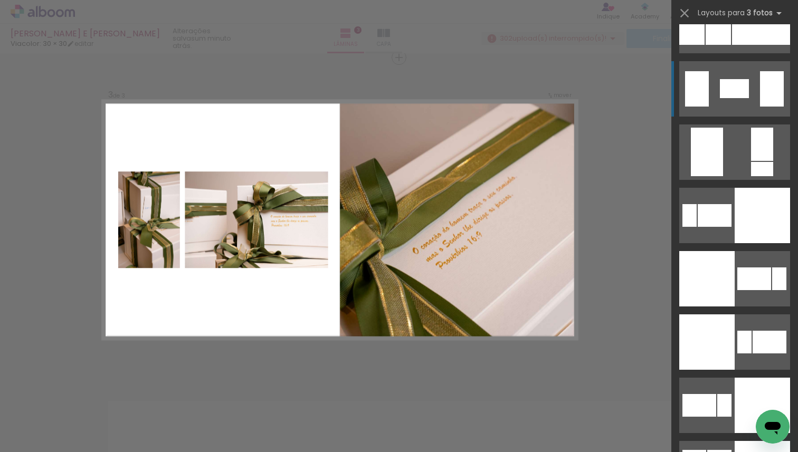
click at [748, 211] on div at bounding box center [762, 215] width 55 height 55
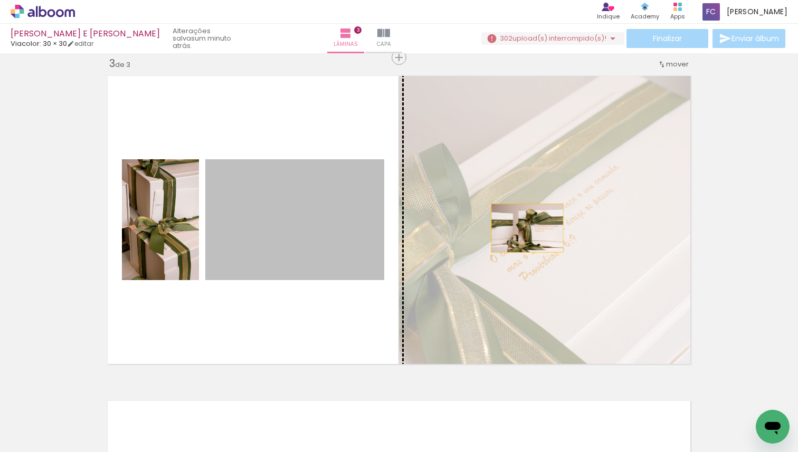
drag, startPoint x: 349, startPoint y: 224, endPoint x: 527, endPoint y: 228, distance: 178.5
click at [0, 0] on slot at bounding box center [0, 0] width 0 height 0
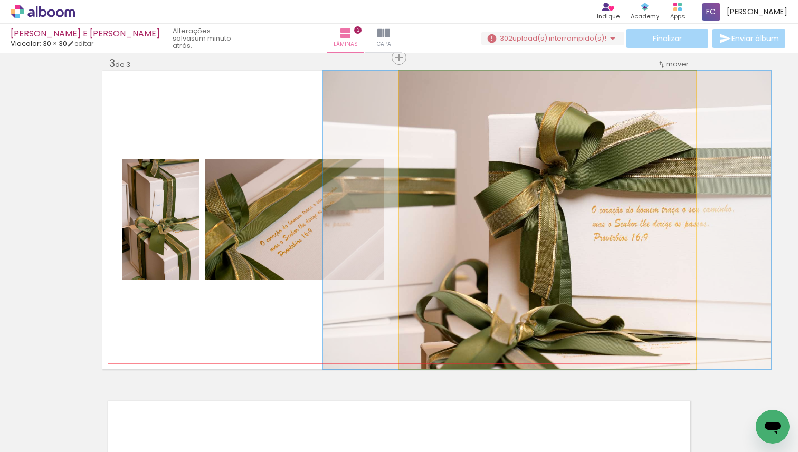
click at [559, 225] on quentale-photo at bounding box center [547, 220] width 297 height 299
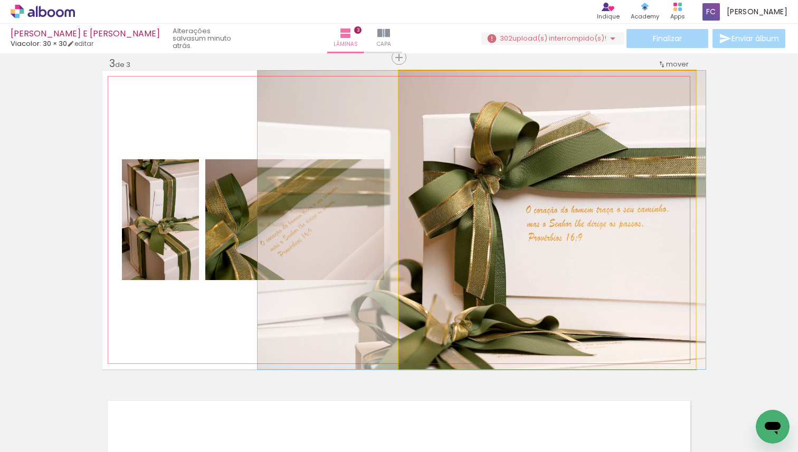
drag, startPoint x: 559, startPoint y: 225, endPoint x: 494, endPoint y: 222, distance: 65.5
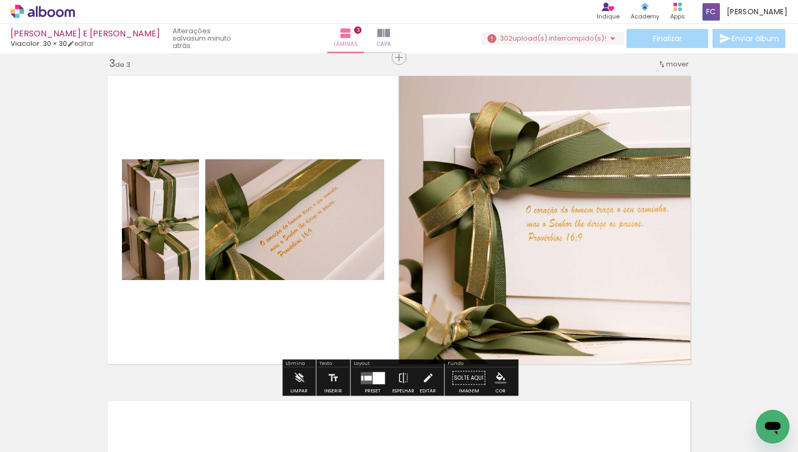
click at [732, 195] on div "Inserir lâmina 1 de 3 Inserir lâmina 2 de 3 Inserir lâmina 3 de 3" at bounding box center [399, 43] width 798 height 1301
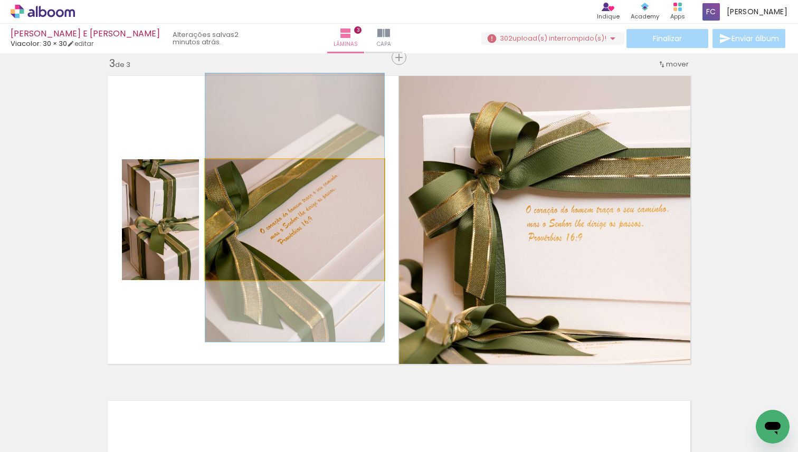
drag, startPoint x: 282, startPoint y: 200, endPoint x: 348, endPoint y: 188, distance: 66.6
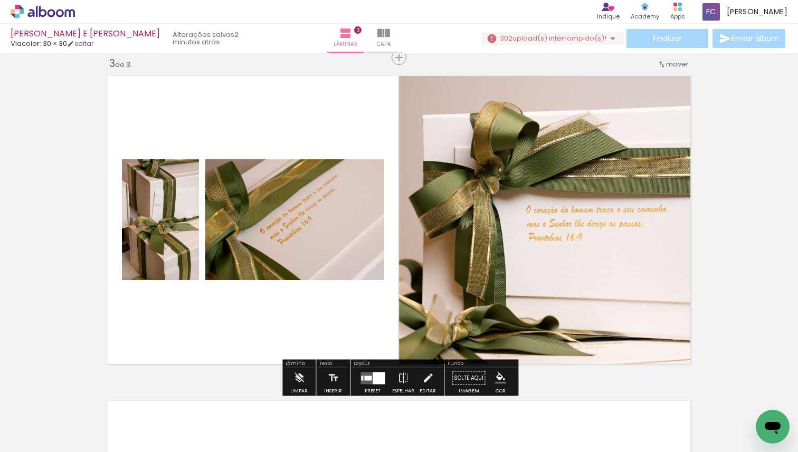
click at [756, 202] on div "Inserir lâmina 1 de 3 Inserir lâmina 2 de 3 Inserir lâmina 3 de 3" at bounding box center [399, 43] width 798 height 1301
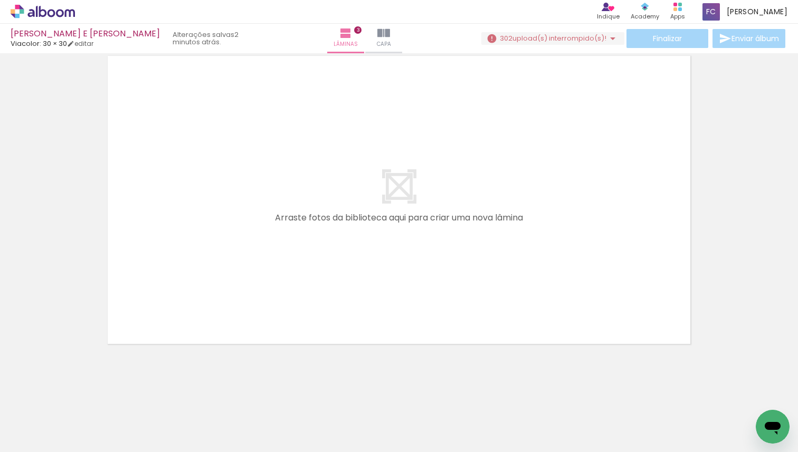
scroll to position [0, 1151]
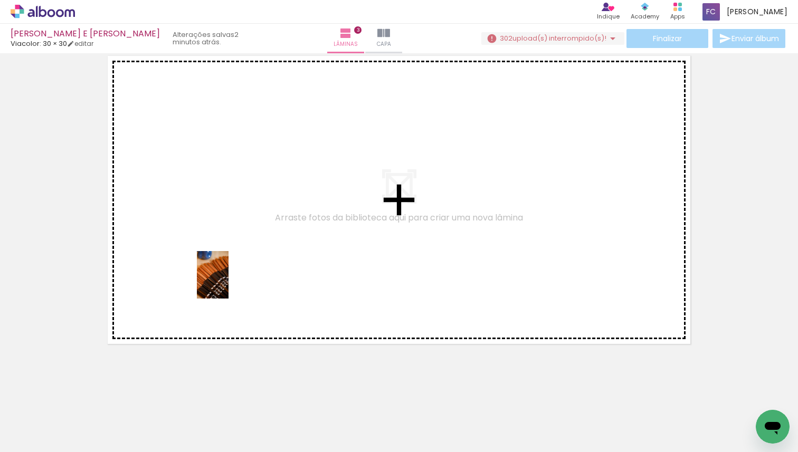
drag, startPoint x: 140, startPoint y: 423, endPoint x: 231, endPoint y: 282, distance: 168.1
click at [231, 282] on quentale-workspace at bounding box center [399, 226] width 798 height 452
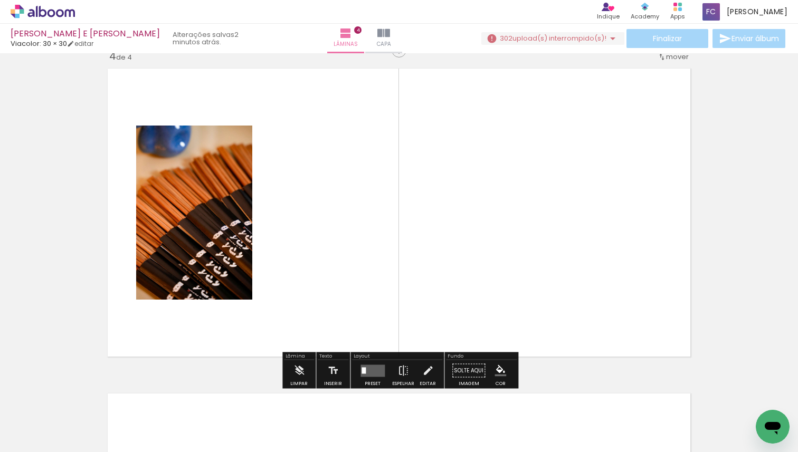
scroll to position [989, 0]
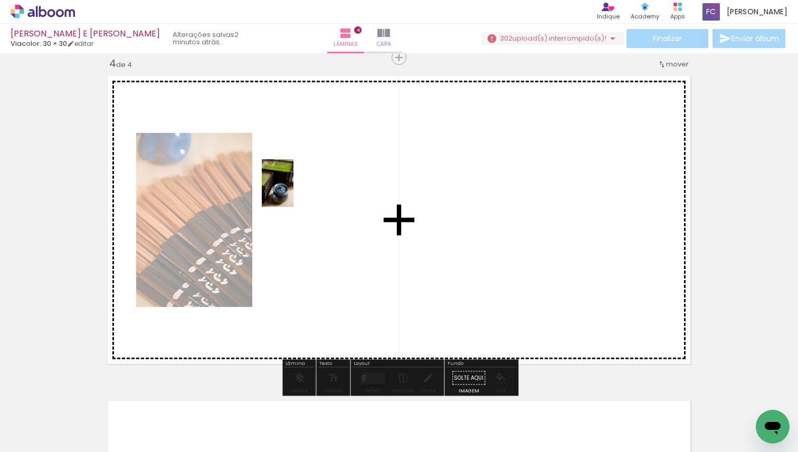
drag, startPoint x: 209, startPoint y: 420, endPoint x: 294, endPoint y: 189, distance: 246.4
click at [294, 189] on quentale-workspace at bounding box center [399, 226] width 798 height 452
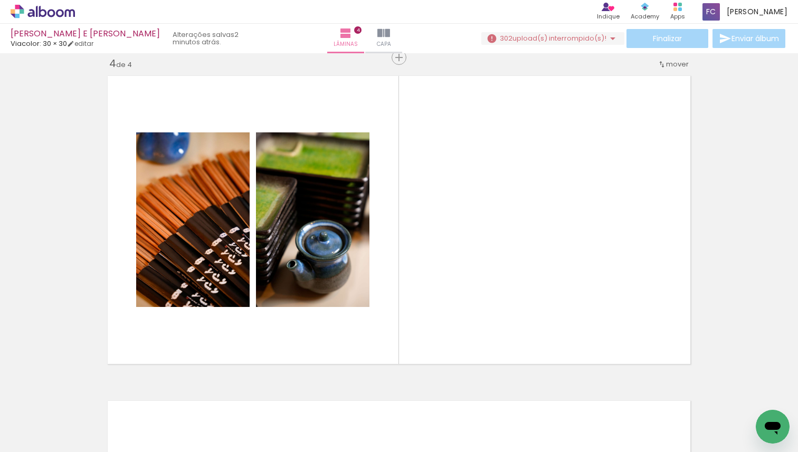
scroll to position [0, 1704]
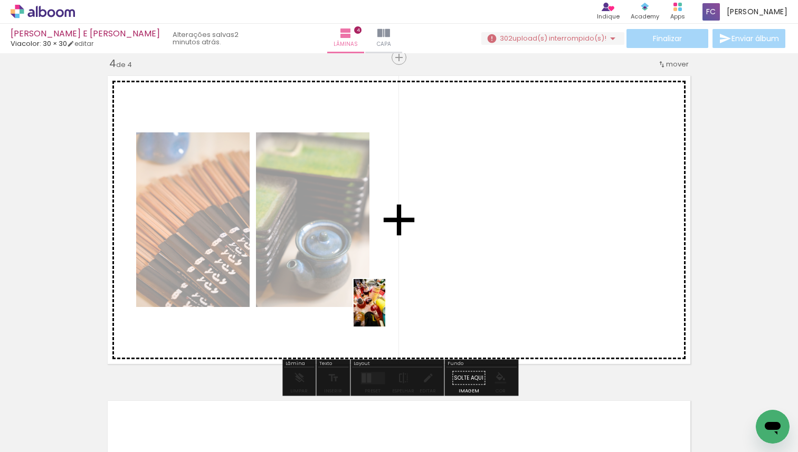
drag, startPoint x: 362, startPoint y: 432, endPoint x: 385, endPoint y: 311, distance: 123.1
click at [385, 311] on quentale-workspace at bounding box center [399, 226] width 798 height 452
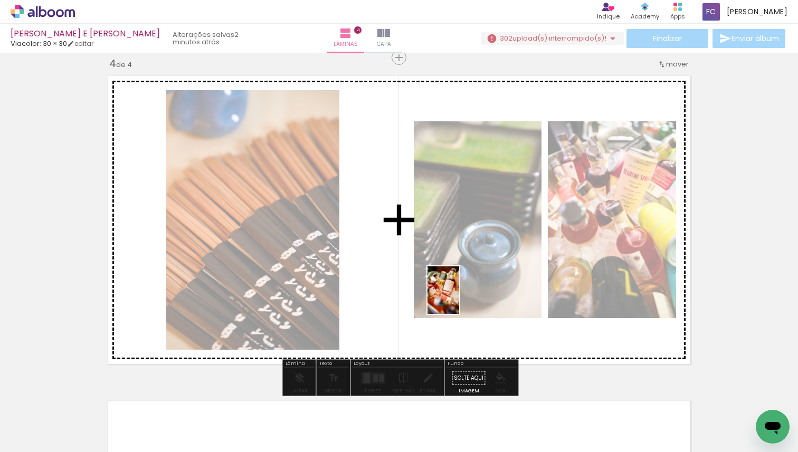
drag, startPoint x: 416, startPoint y: 431, endPoint x: 459, endPoint y: 298, distance: 139.6
click at [459, 298] on quentale-workspace at bounding box center [399, 226] width 798 height 452
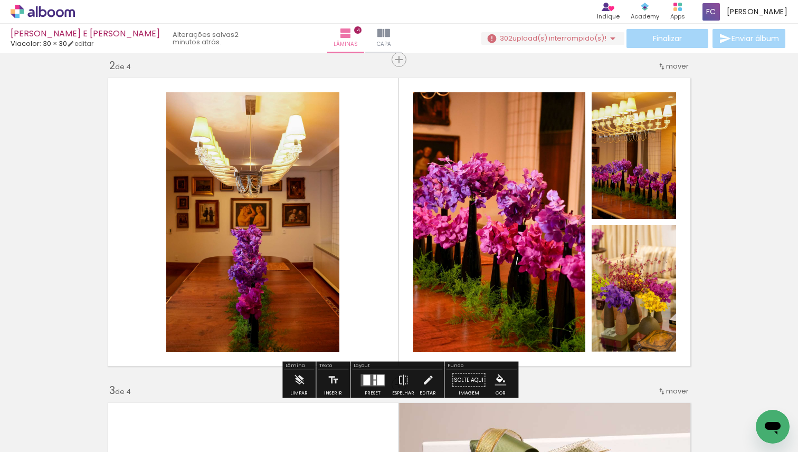
scroll to position [335, 0]
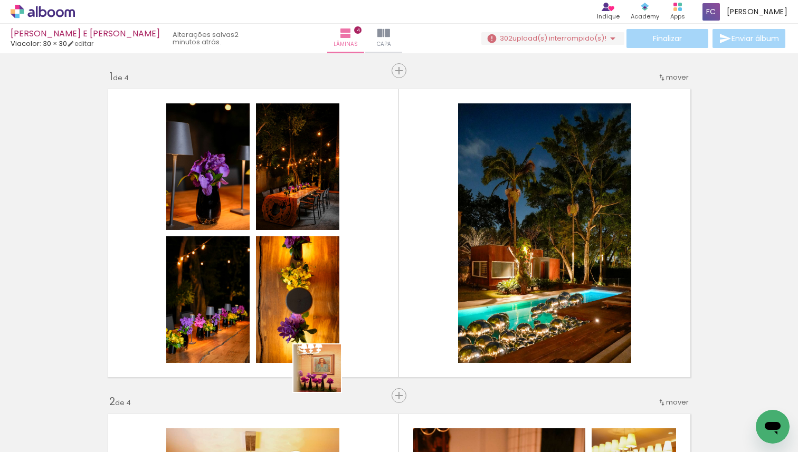
scroll to position [0, 2337]
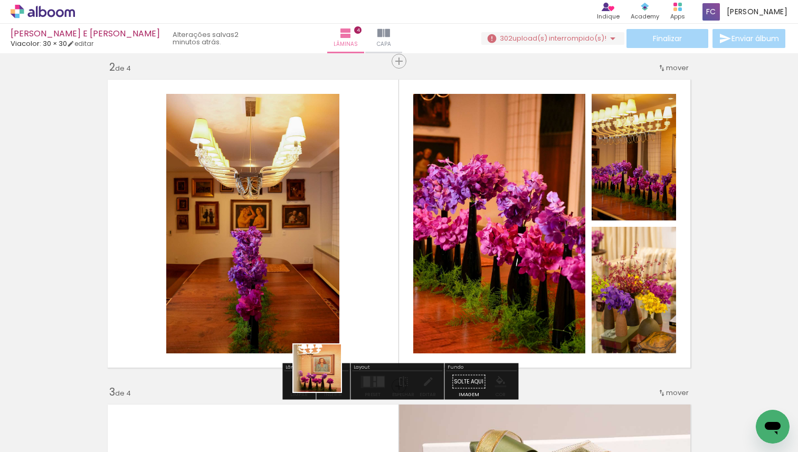
click at [361, 260] on quentale-workspace at bounding box center [399, 226] width 798 height 452
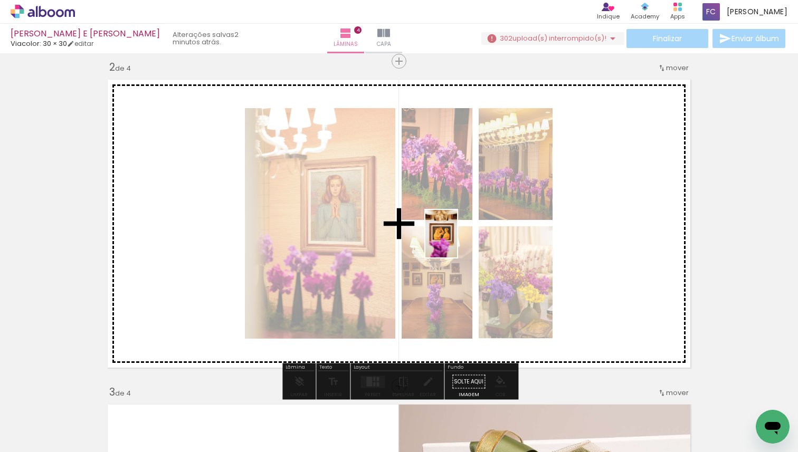
drag, startPoint x: 380, startPoint y: 432, endPoint x: 463, endPoint y: 235, distance: 213.7
click at [463, 235] on quentale-workspace at bounding box center [399, 226] width 798 height 452
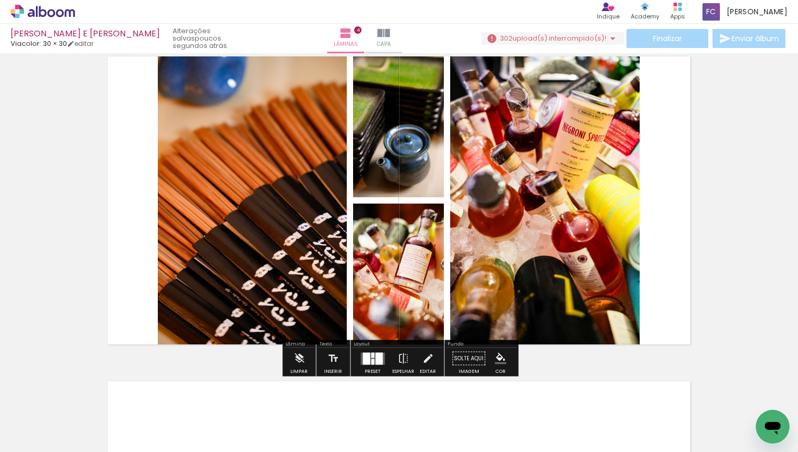
scroll to position [0, 2898]
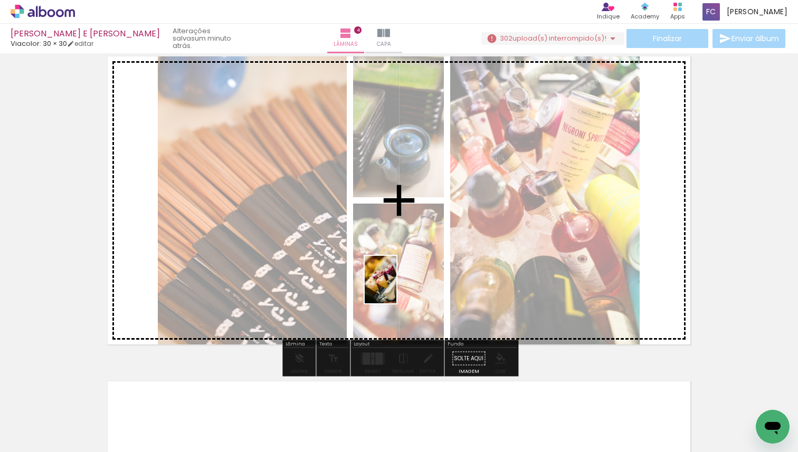
drag, startPoint x: 290, startPoint y: 423, endPoint x: 397, endPoint y: 287, distance: 173.3
click at [397, 287] on quentale-workspace at bounding box center [399, 226] width 798 height 452
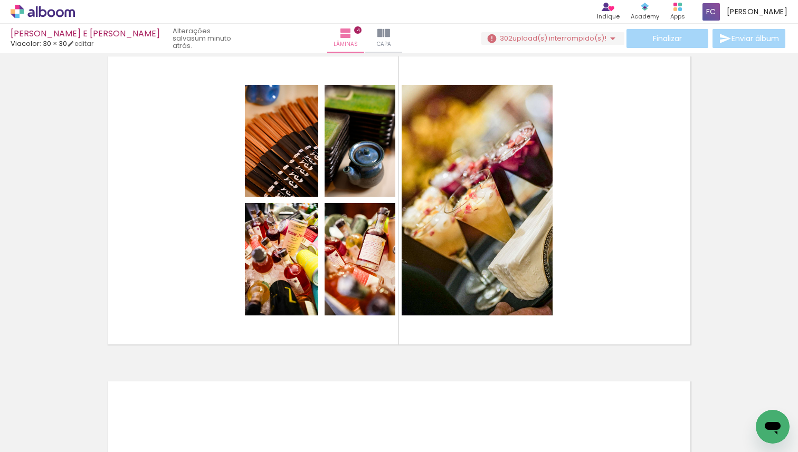
scroll to position [0, 7942]
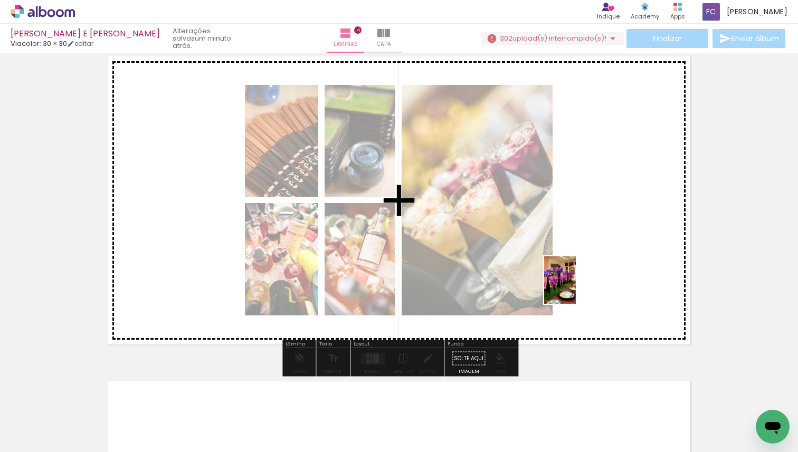
drag, startPoint x: 527, startPoint y: 378, endPoint x: 576, endPoint y: 288, distance: 102.1
click at [576, 288] on quentale-workspace at bounding box center [399, 226] width 798 height 452
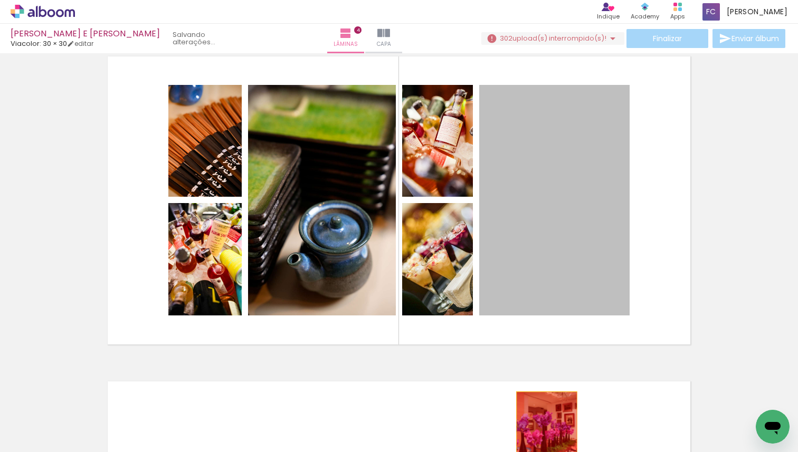
drag, startPoint x: 592, startPoint y: 248, endPoint x: 547, endPoint y: 438, distance: 195.3
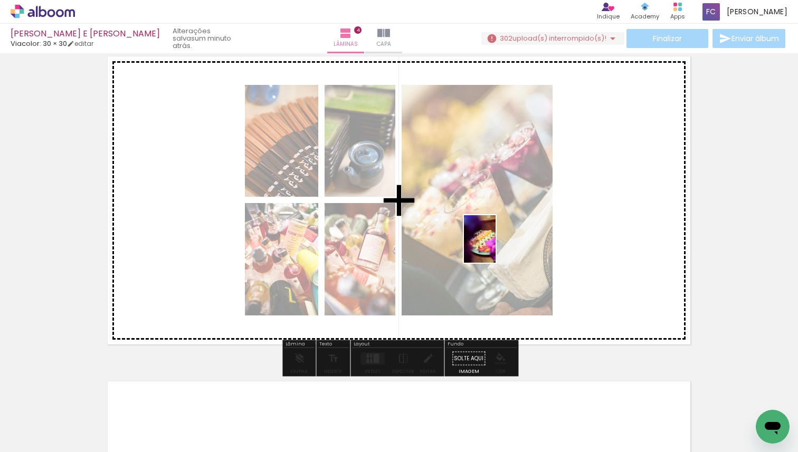
drag, startPoint x: 388, startPoint y: 430, endPoint x: 496, endPoint y: 247, distance: 212.8
click at [496, 247] on quentale-workspace at bounding box center [399, 226] width 798 height 452
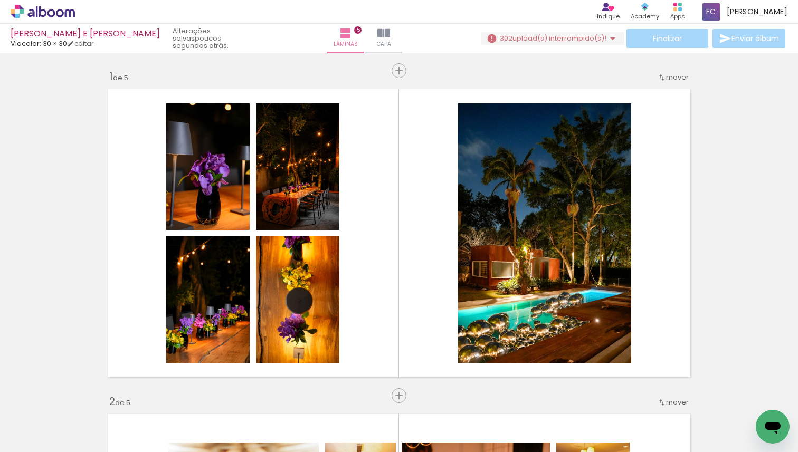
scroll to position [0, 3466]
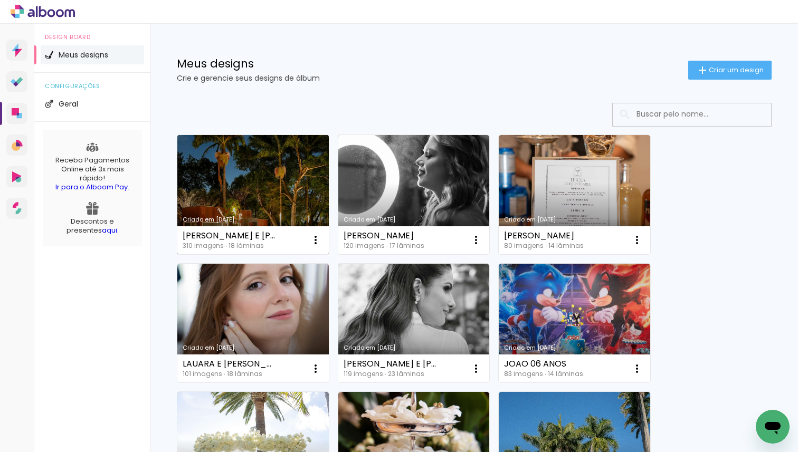
click at [230, 187] on link "Criado em [DATE]" at bounding box center [253, 194] width 152 height 119
